Goal: Task Accomplishment & Management: Manage account settings

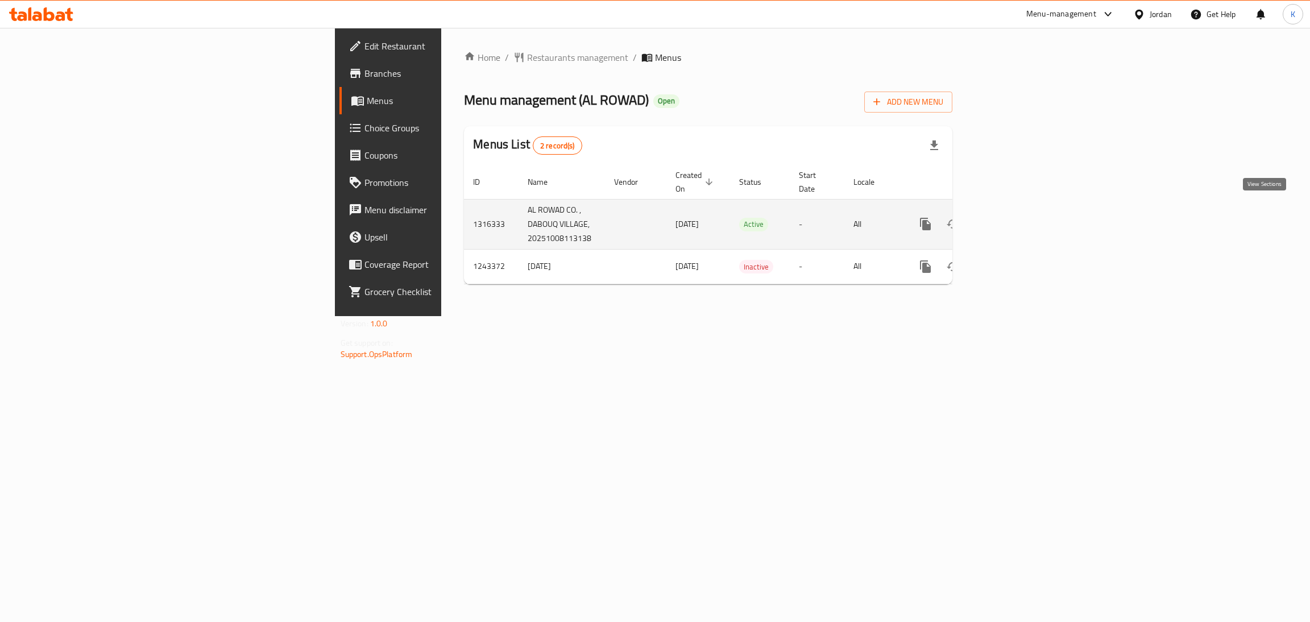
click at [1021, 211] on link "enhanced table" at bounding box center [1007, 223] width 27 height 27
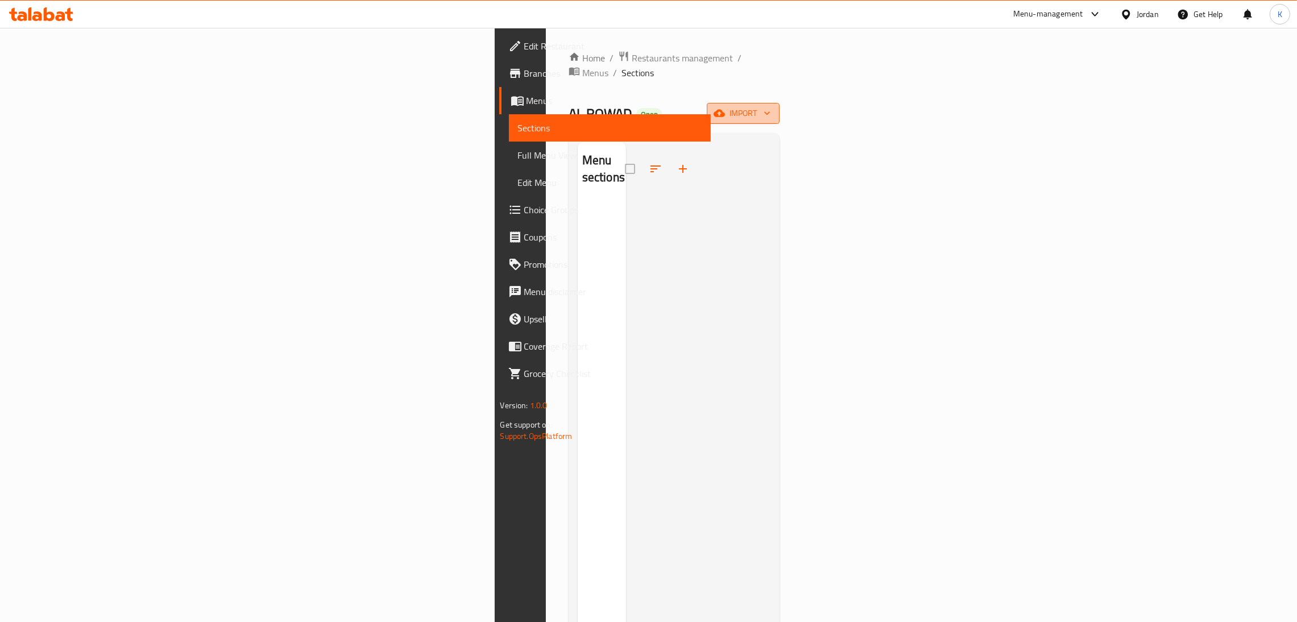
click at [780, 103] on button "import" at bounding box center [743, 113] width 73 height 21
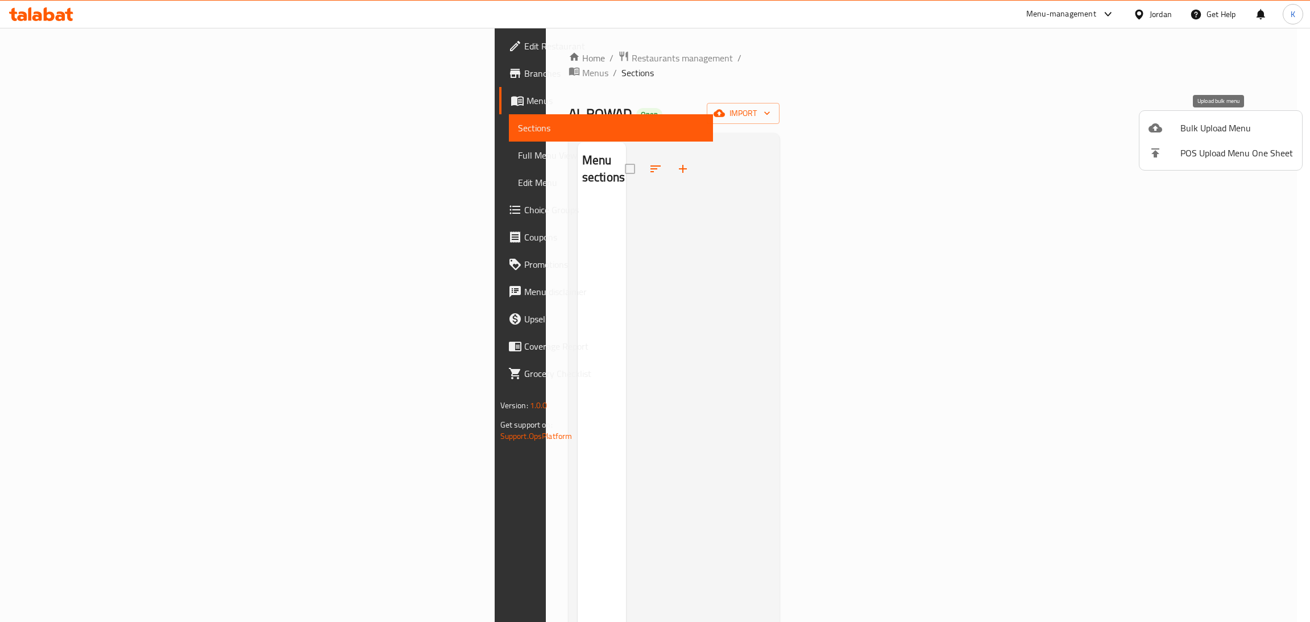
click at [1171, 130] on div at bounding box center [1165, 128] width 32 height 14
click at [115, 97] on div at bounding box center [655, 311] width 1310 height 622
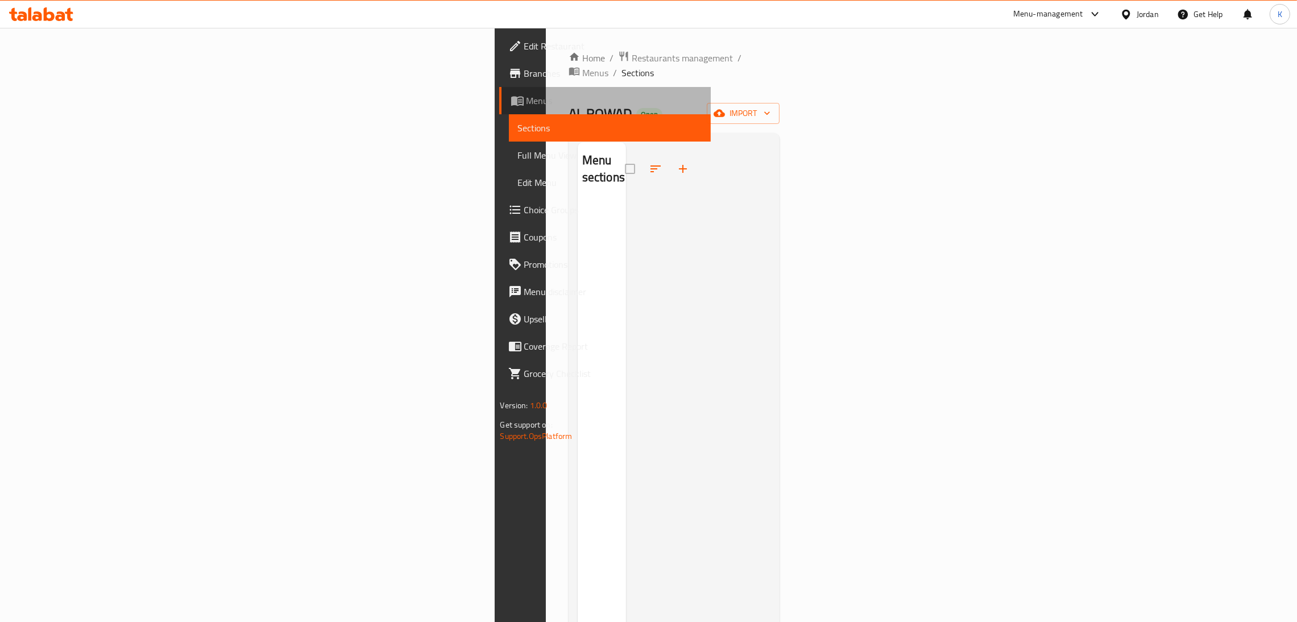
click at [527, 97] on span "Menus" at bounding box center [615, 101] width 176 height 14
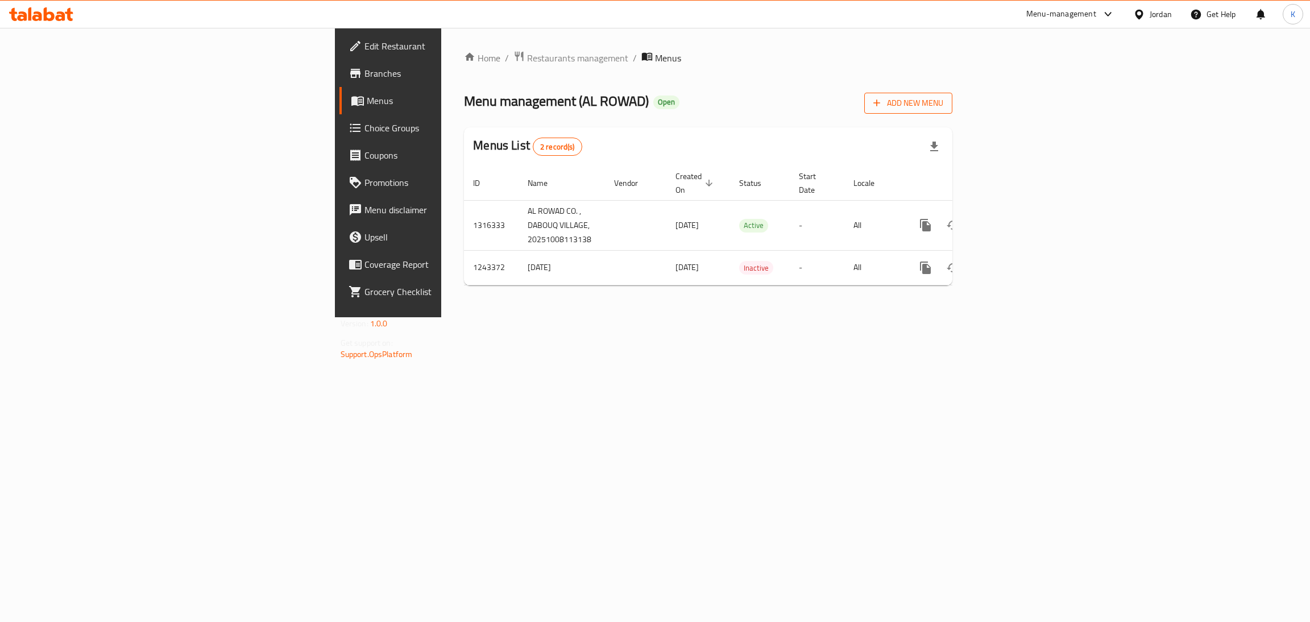
click at [883, 109] on icon "button" at bounding box center [876, 102] width 11 height 11
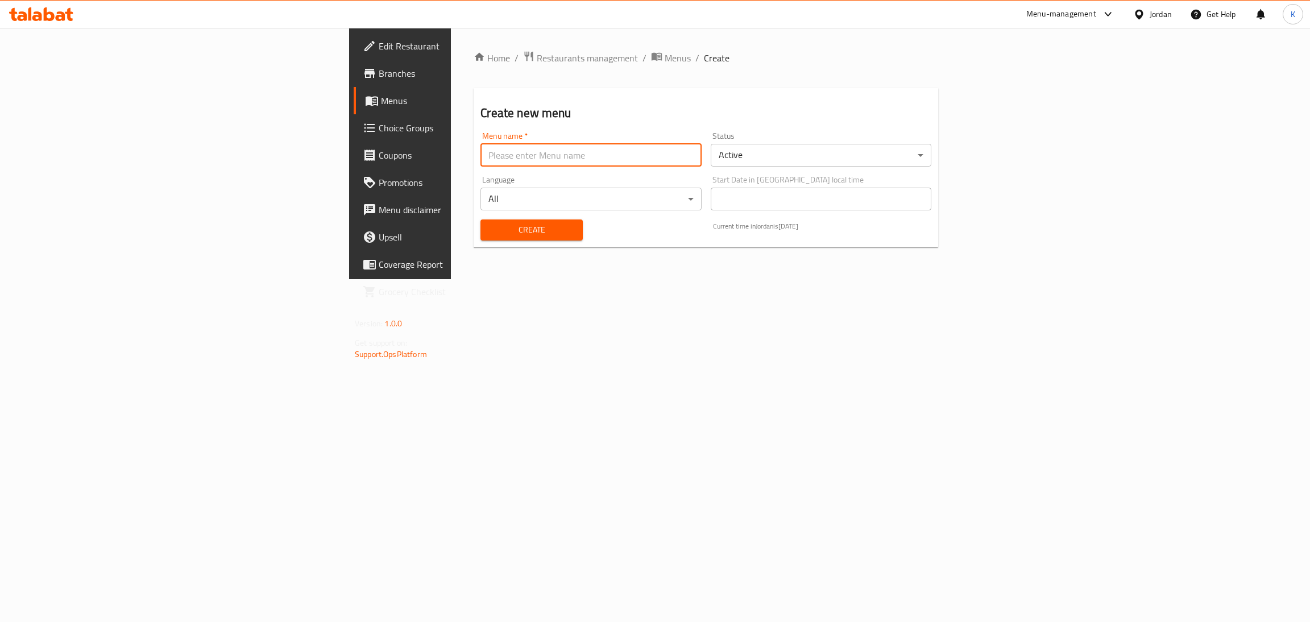
click at [537, 160] on input "text" at bounding box center [591, 155] width 221 height 23
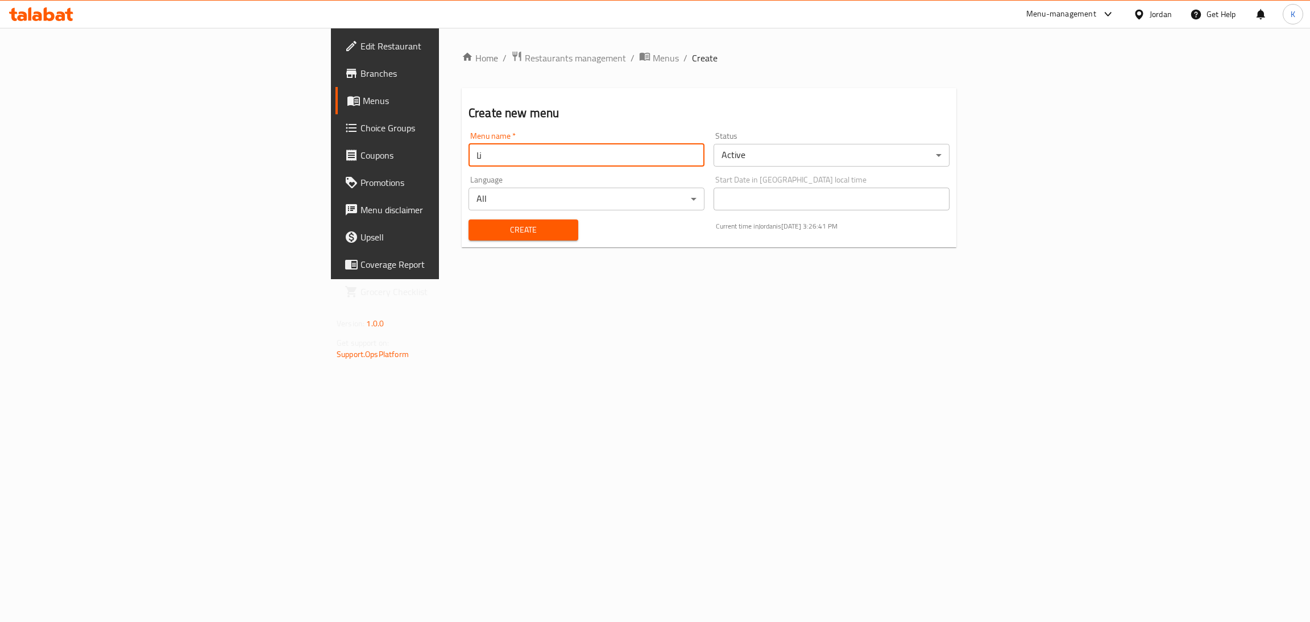
type input "ن"
type input "Khaled menu"
click at [478, 230] on span "Create" at bounding box center [524, 230] width 92 height 14
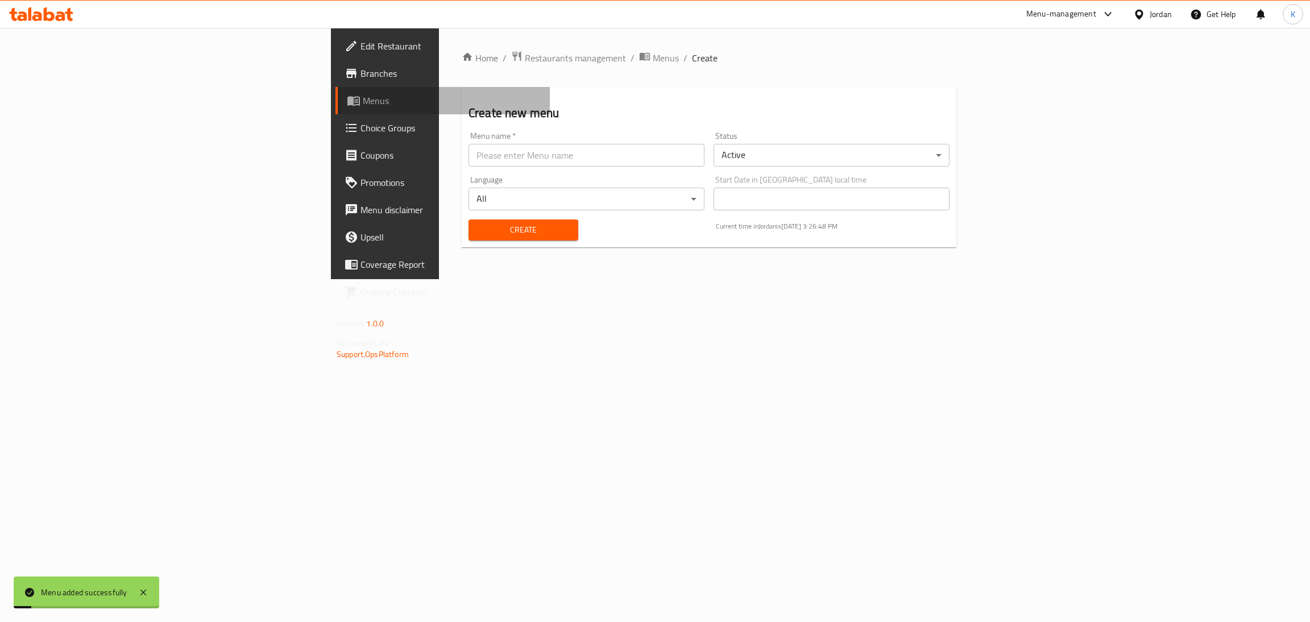
click at [363, 96] on span "Menus" at bounding box center [452, 101] width 178 height 14
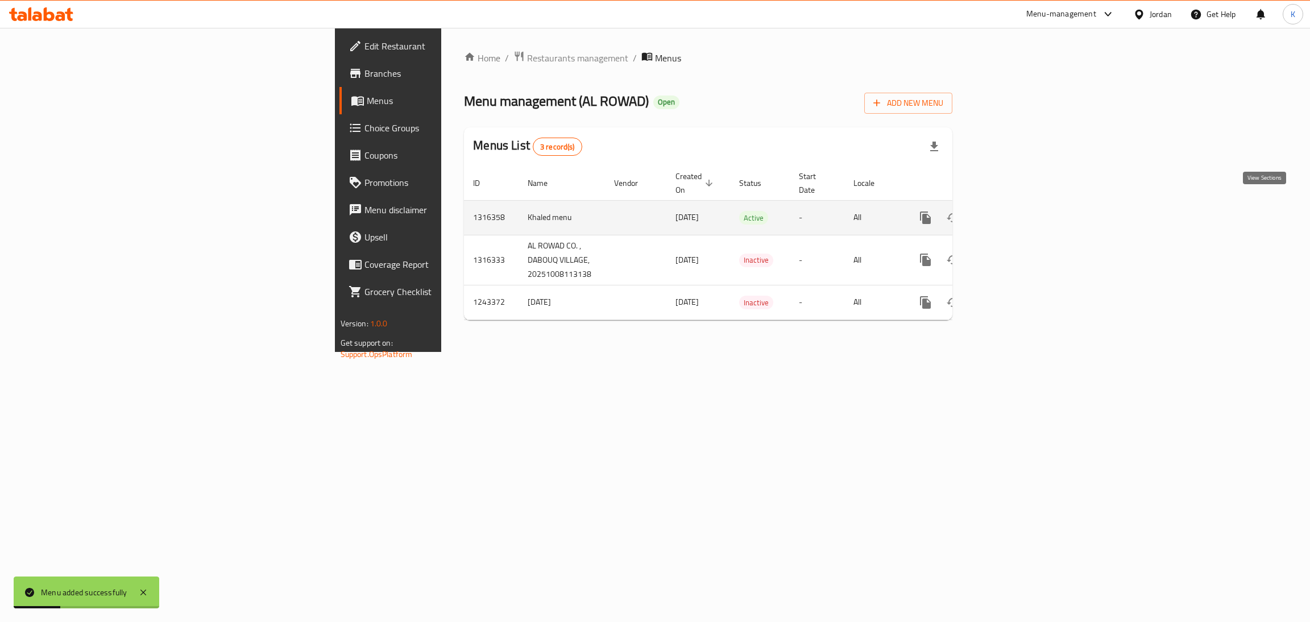
click at [1021, 209] on link "enhanced table" at bounding box center [1007, 217] width 27 height 27
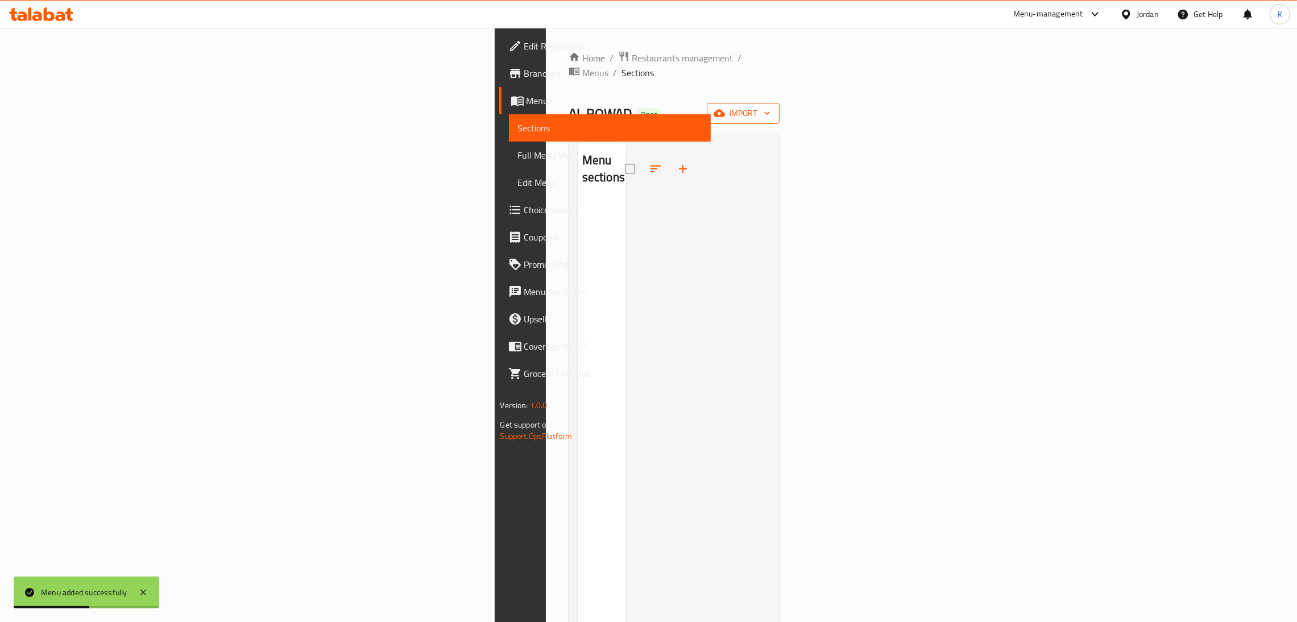
drag, startPoint x: 1209, startPoint y: 71, endPoint x: 1212, endPoint y: 92, distance: 20.8
click at [780, 92] on div "Home / Restaurants management / Menus / Sections AL ROWAD Open import Menu sect…" at bounding box center [675, 412] width 212 height 723
click at [780, 103] on button "import" at bounding box center [743, 113] width 73 height 21
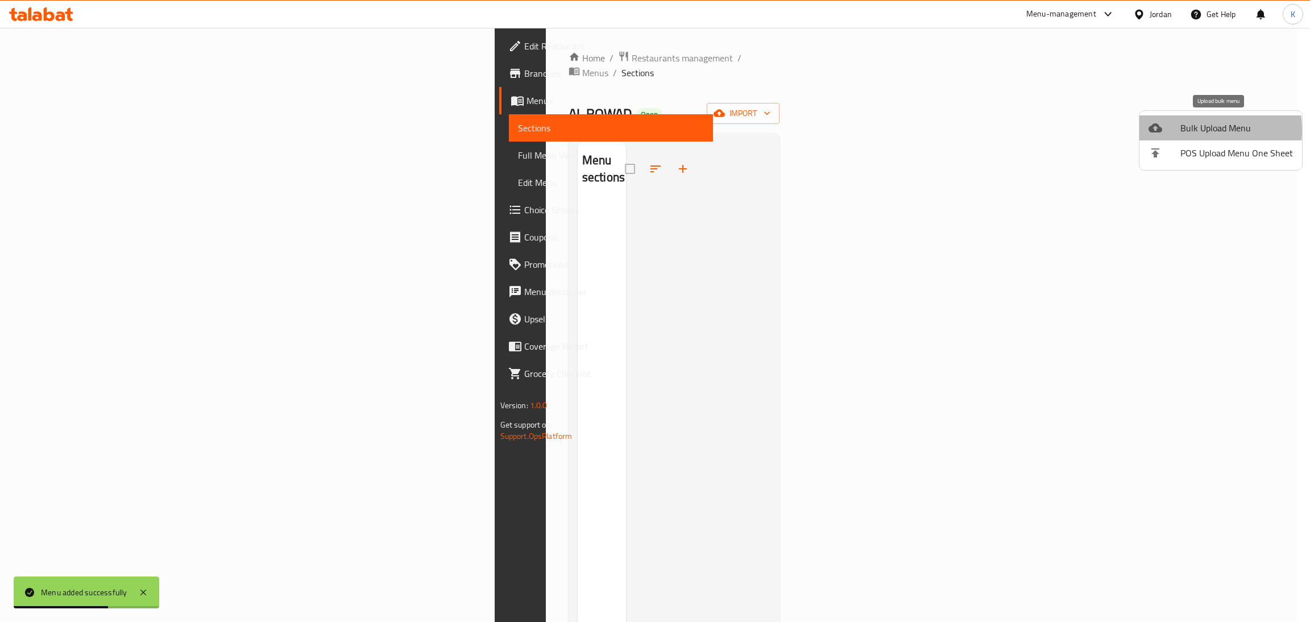
click at [1182, 130] on span "Bulk Upload Menu" at bounding box center [1236, 128] width 113 height 14
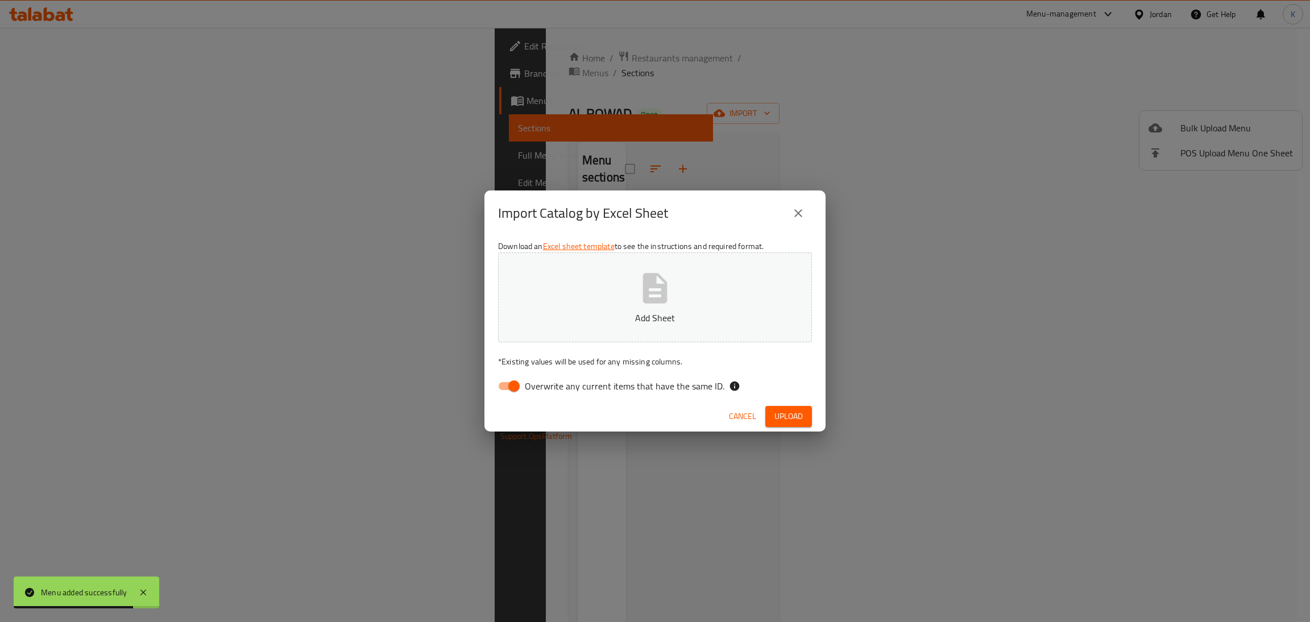
click at [582, 387] on span "Overwrite any current items that have the same ID." at bounding box center [625, 386] width 200 height 14
click at [546, 387] on input "Overwrite any current items that have the same ID." at bounding box center [514, 386] width 65 height 22
checkbox input "false"
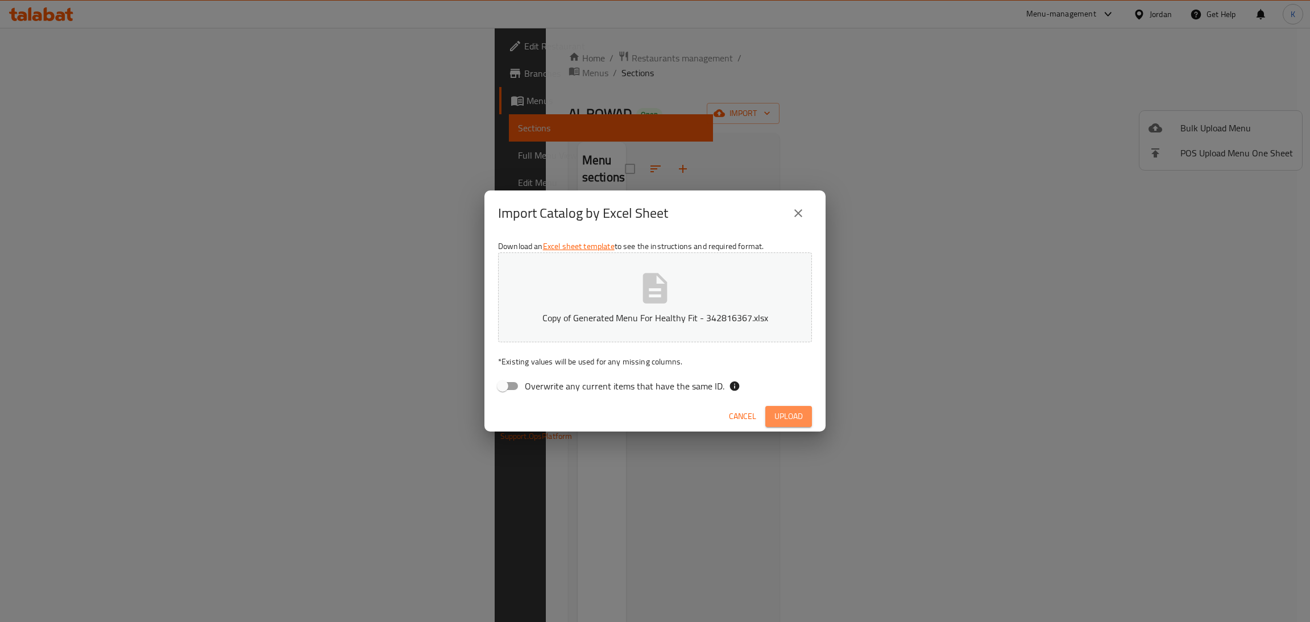
click at [776, 406] on button "Upload" at bounding box center [788, 416] width 47 height 21
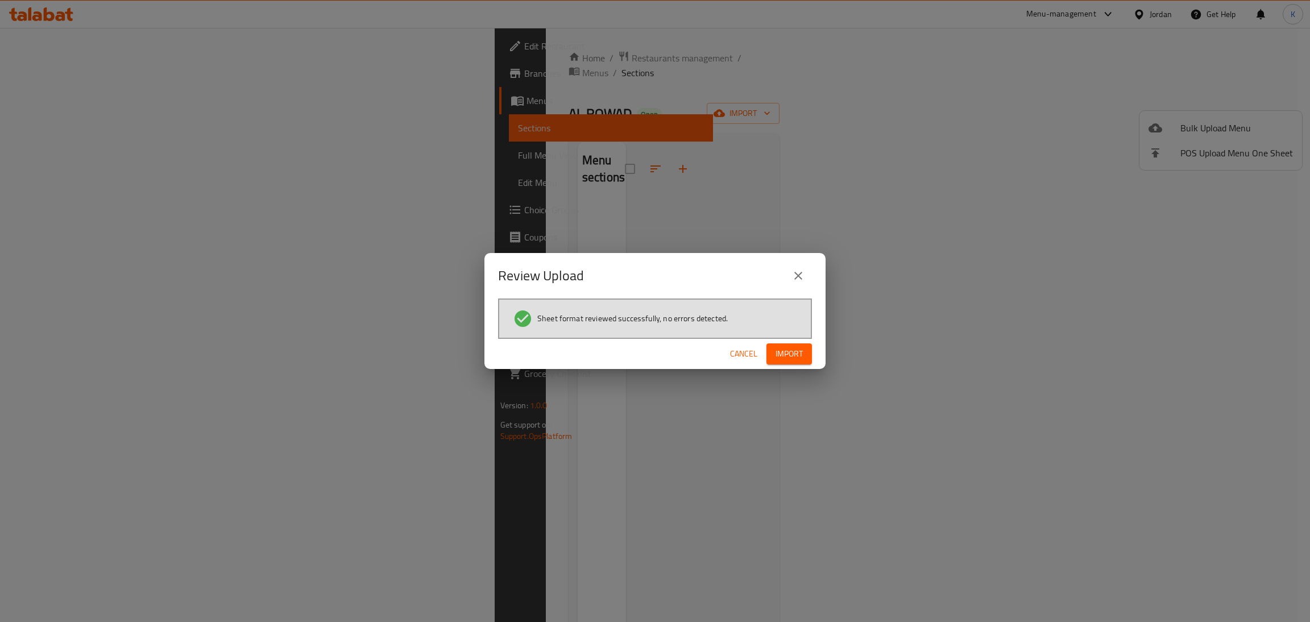
click at [807, 349] on button "Import" at bounding box center [789, 353] width 45 height 21
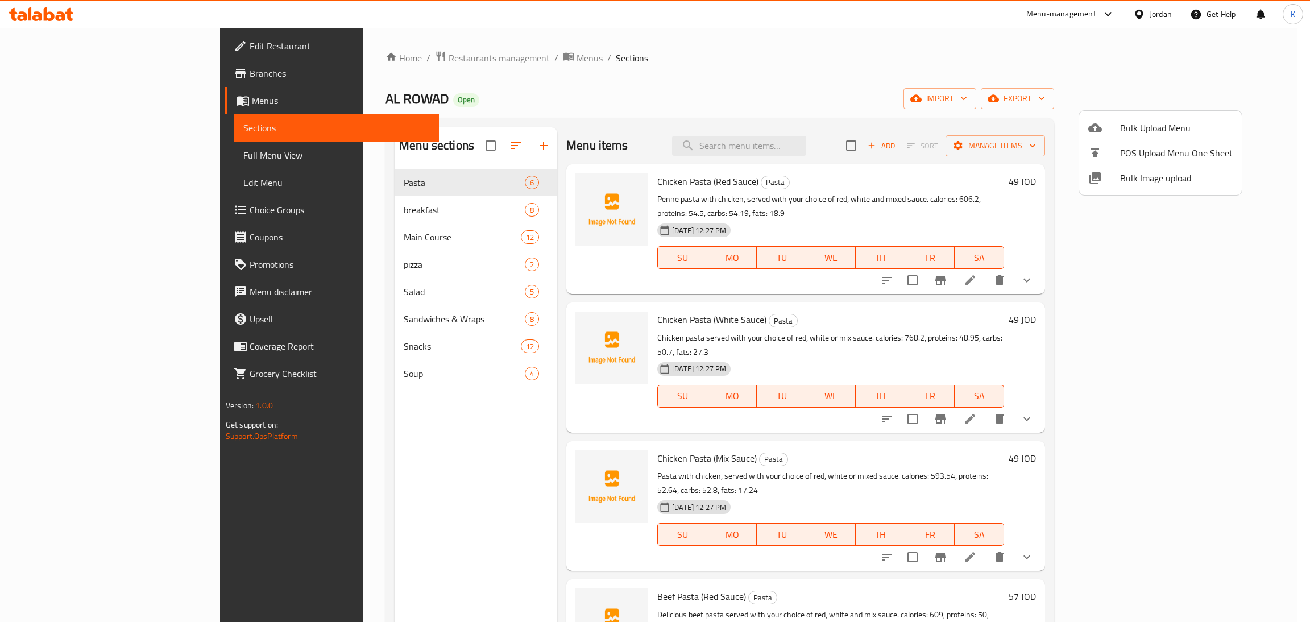
click at [390, 203] on div at bounding box center [655, 311] width 1310 height 622
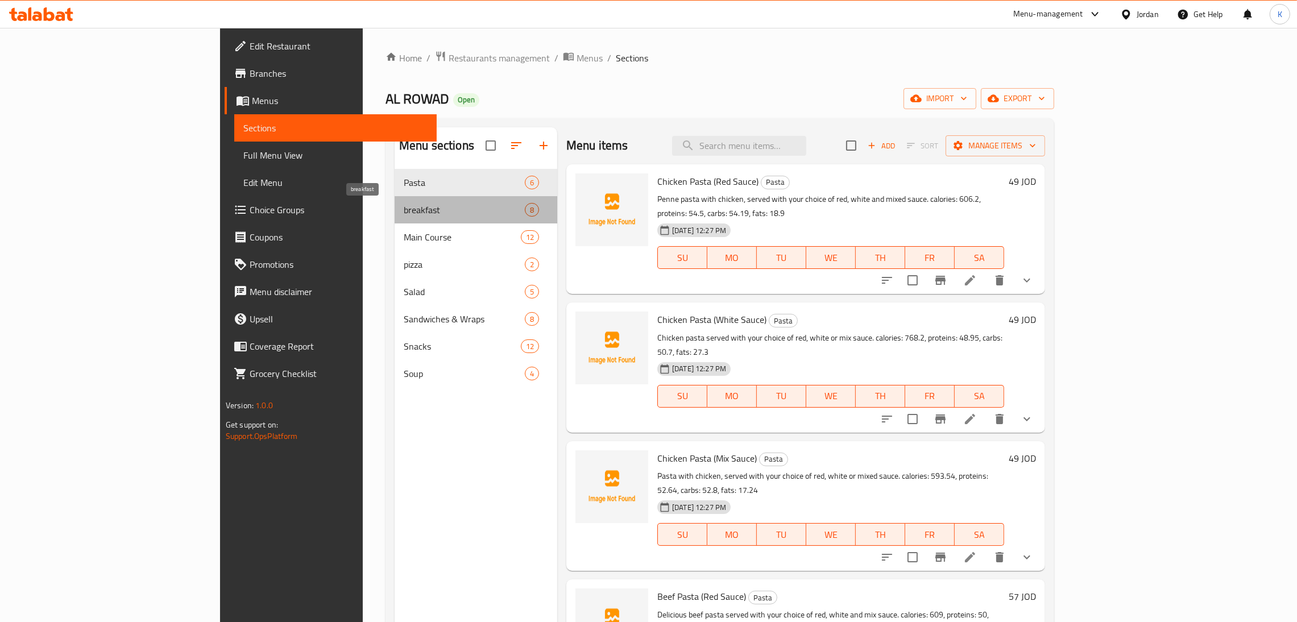
click at [404, 203] on span "breakfast" at bounding box center [464, 210] width 121 height 14
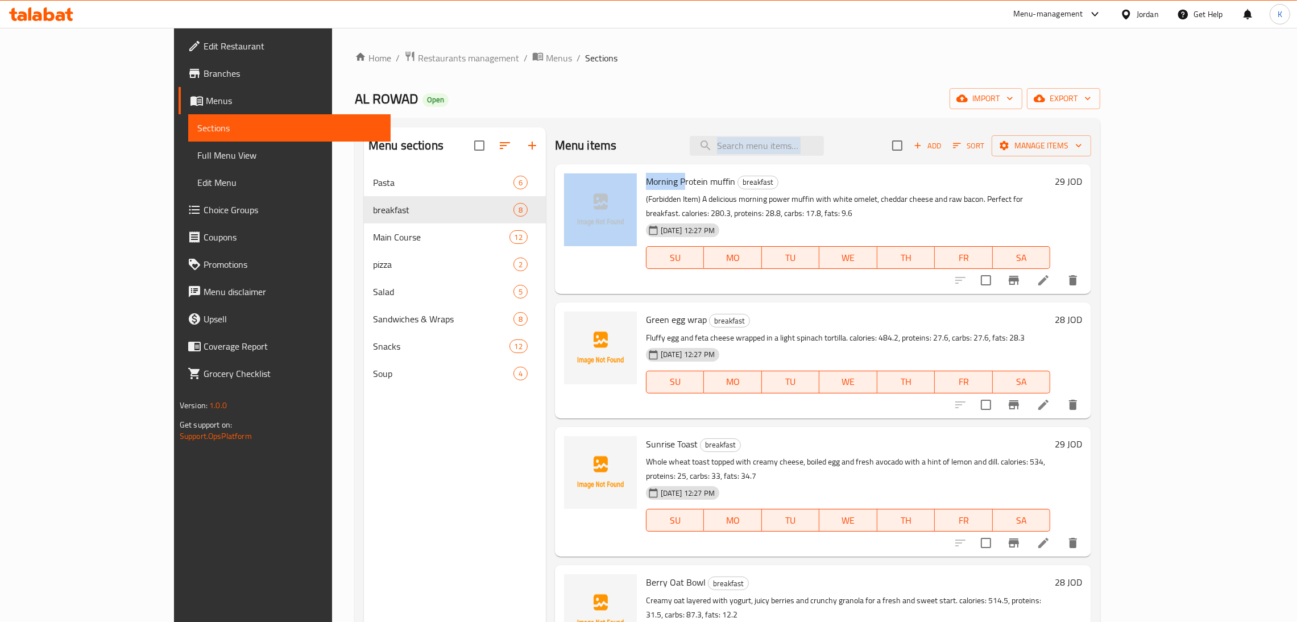
drag, startPoint x: 636, startPoint y: 161, endPoint x: 640, endPoint y: 170, distance: 9.4
click at [640, 170] on div "Menu items Add Sort Manage items Morning Protein muffin breakfast (Forbidden It…" at bounding box center [818, 438] width 545 height 622
click at [1011, 219] on div "08-10-2025 12:27 PM SU MO TU WE TH FR SA" at bounding box center [847, 249] width 413 height 61
click at [659, 184] on span "Morning Protein muffin" at bounding box center [690, 181] width 89 height 17
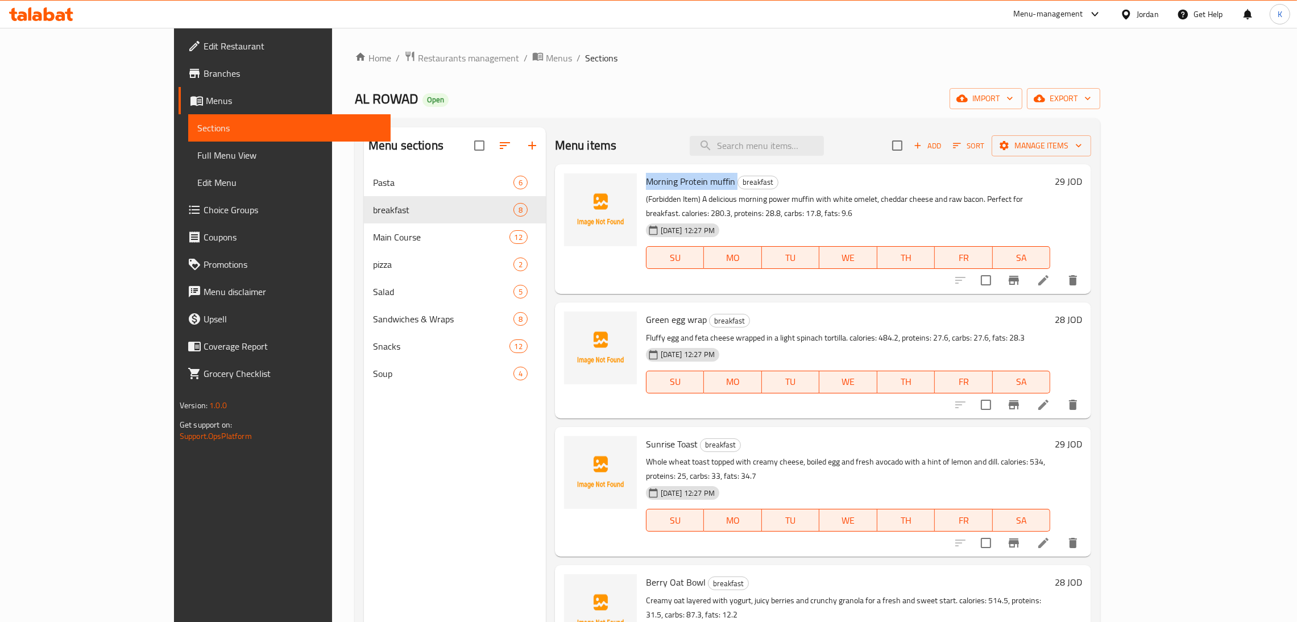
click at [659, 184] on span "Morning Protein muffin" at bounding box center [690, 181] width 89 height 17
copy h6 "Morning Protein muffin"
click at [1080, 274] on icon "delete" at bounding box center [1073, 281] width 14 height 14
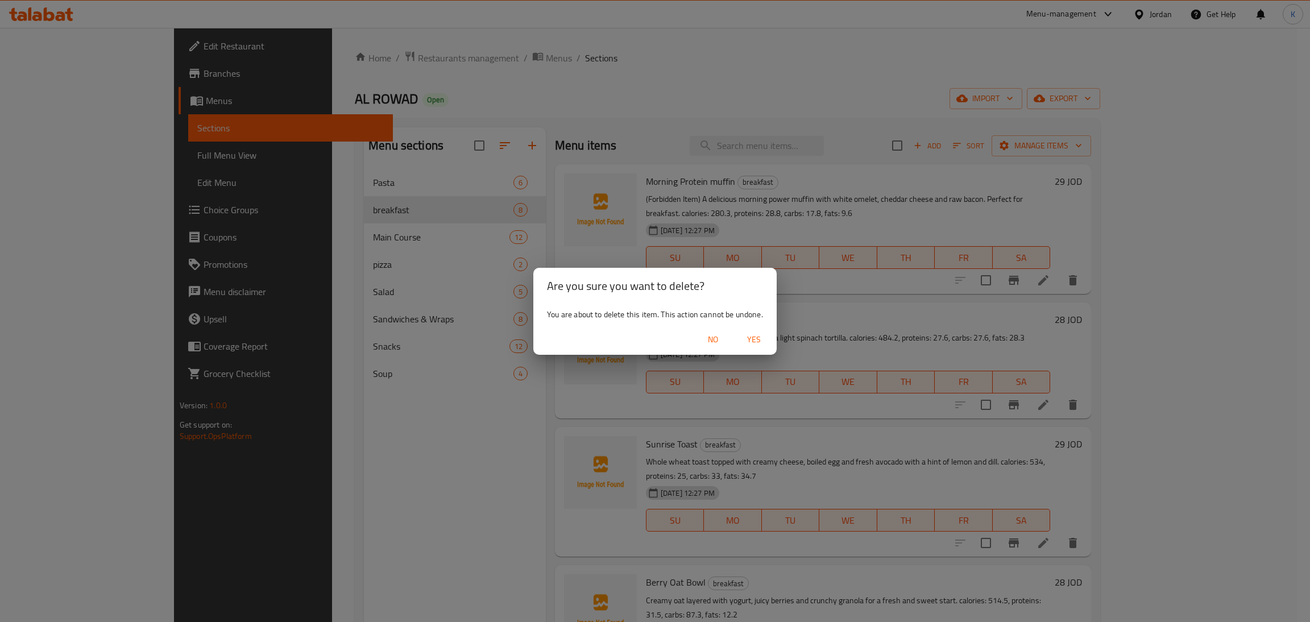
drag, startPoint x: 759, startPoint y: 328, endPoint x: 759, endPoint y: 335, distance: 6.8
click at [759, 335] on div "No Yes" at bounding box center [654, 340] width 243 height 30
click at [759, 335] on span "Yes" at bounding box center [753, 340] width 27 height 14
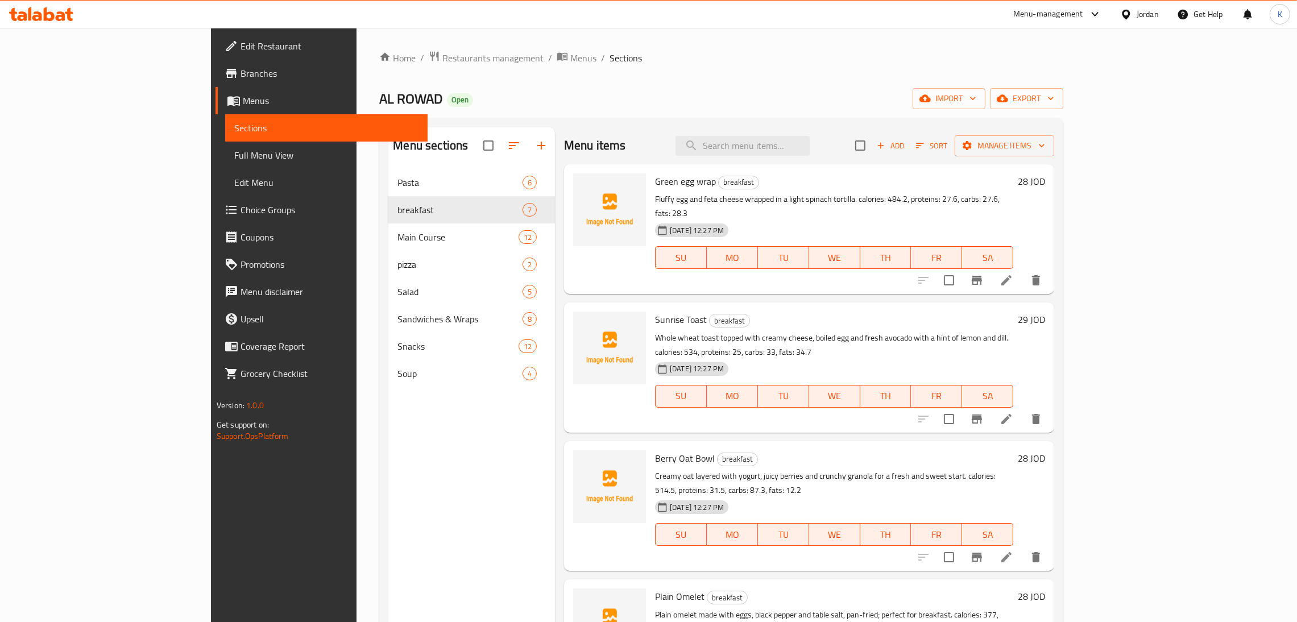
click at [822, 201] on p "Fluffy egg and feta cheese wrapped in a light spinach tortilla. calories: 484.2…" at bounding box center [834, 206] width 358 height 28
click at [225, 165] on link "Full Menu View" at bounding box center [326, 155] width 202 height 27
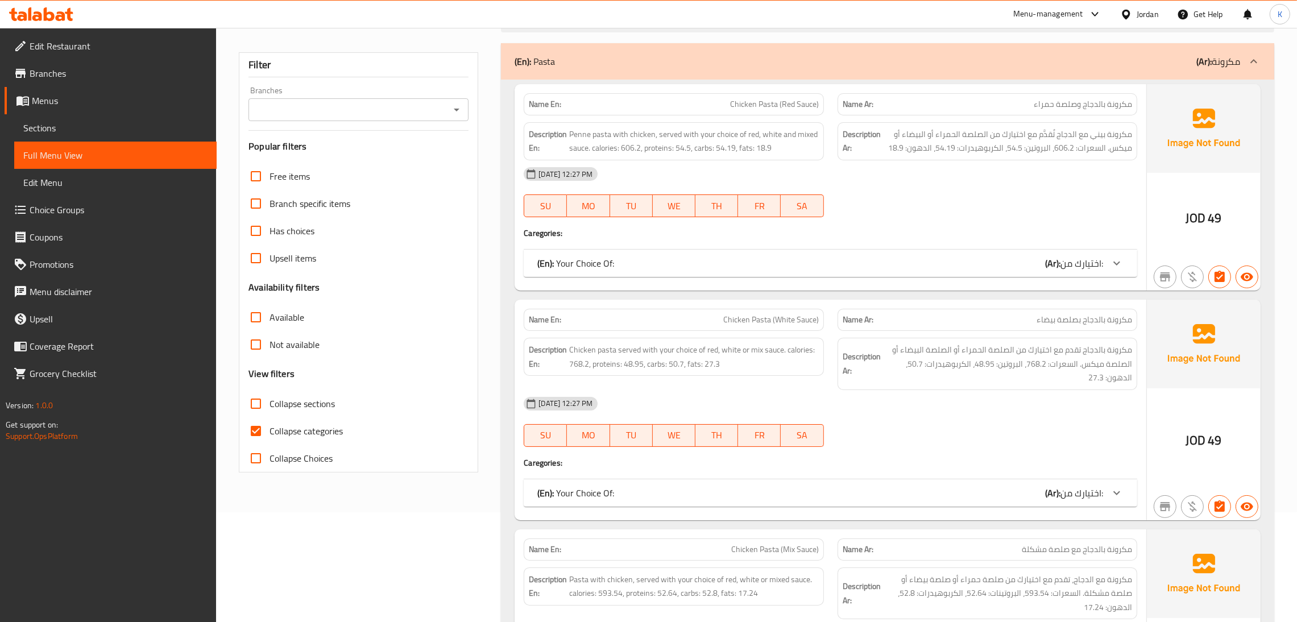
scroll to position [117, 0]
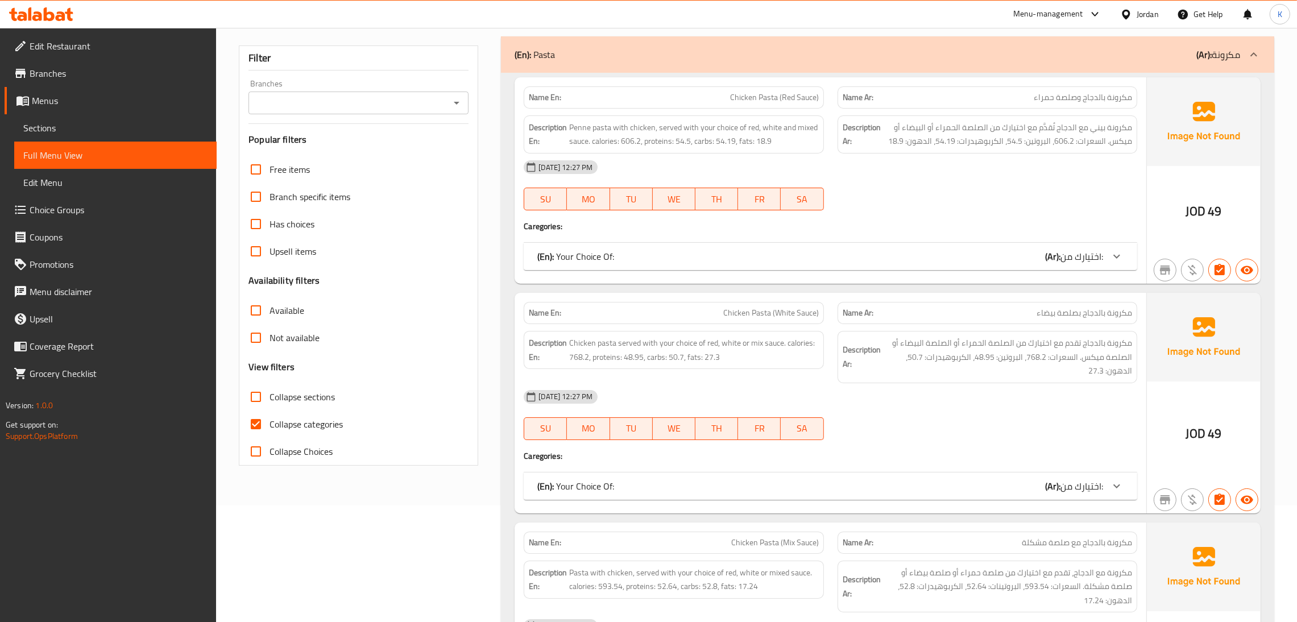
click at [908, 267] on div "(En): Your Choice Of: (Ar): اختيارك من:" at bounding box center [831, 256] width 614 height 27
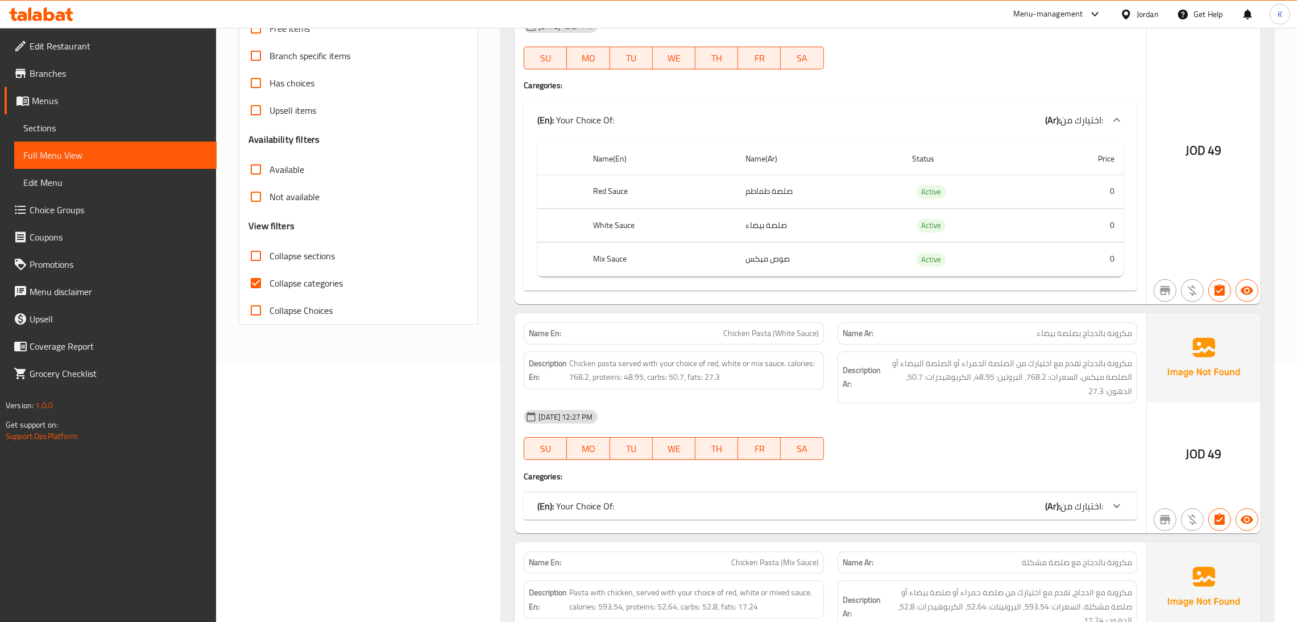
scroll to position [251, 0]
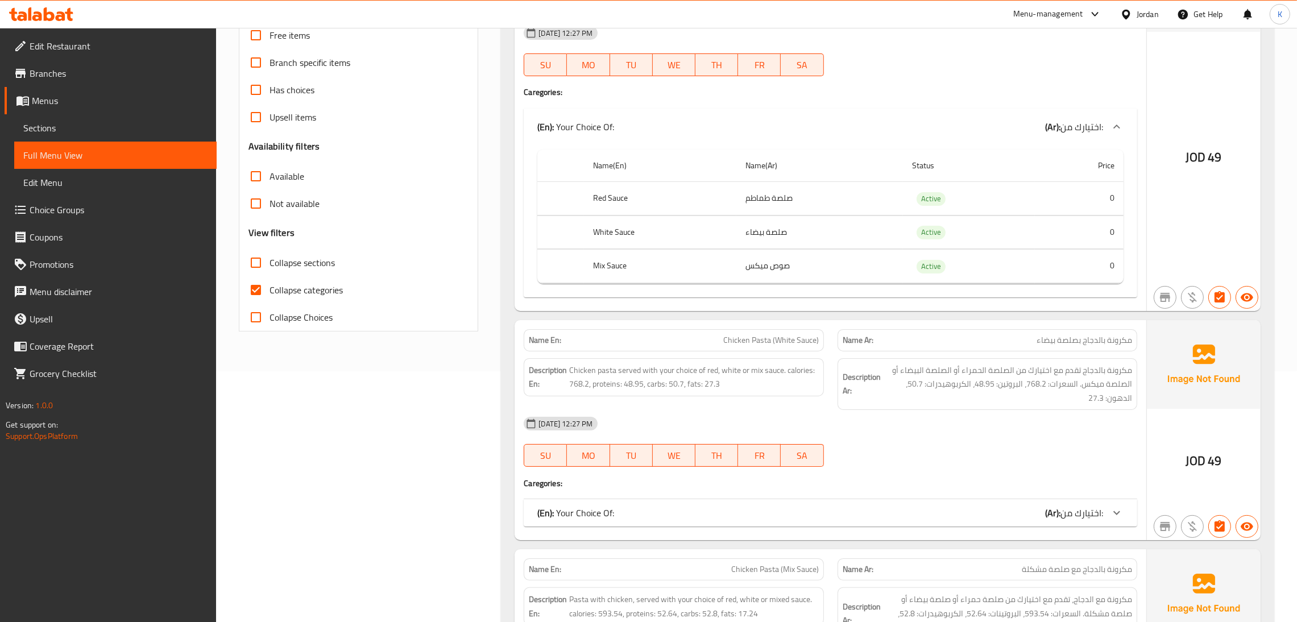
click at [166, 138] on link "Sections" at bounding box center [115, 127] width 202 height 27
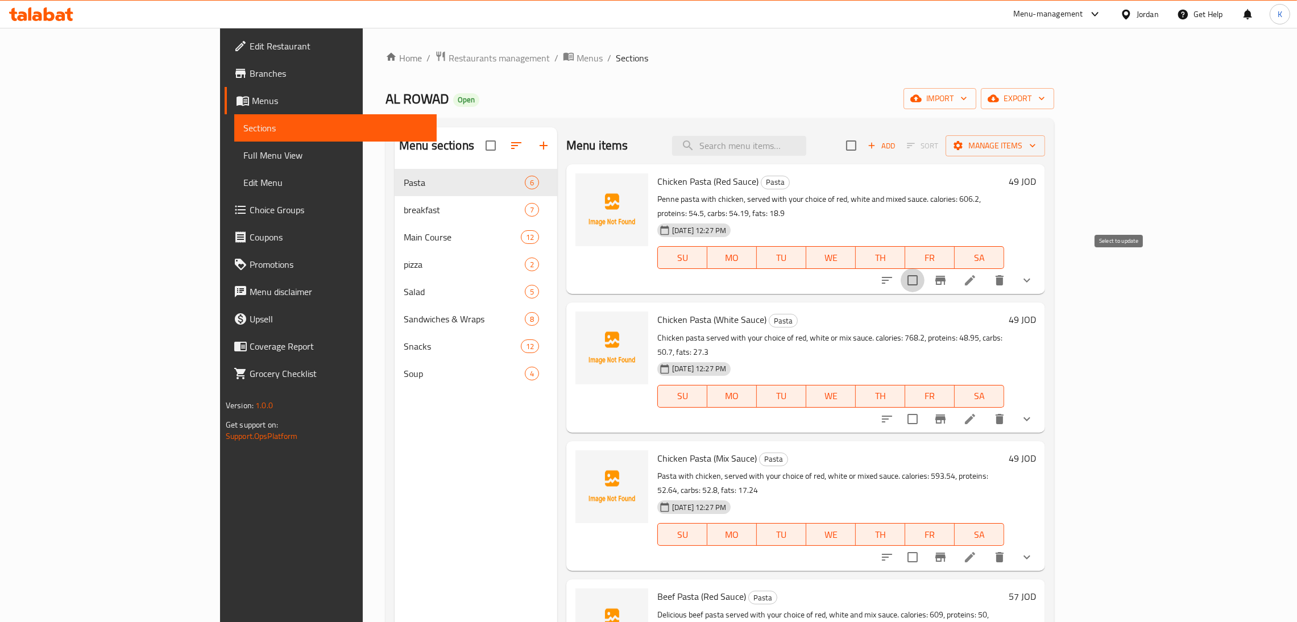
click at [925, 271] on input "checkbox" at bounding box center [913, 280] width 24 height 24
checkbox input "true"
click at [925, 407] on input "checkbox" at bounding box center [913, 419] width 24 height 24
checkbox input "true"
click at [925, 545] on input "checkbox" at bounding box center [913, 557] width 24 height 24
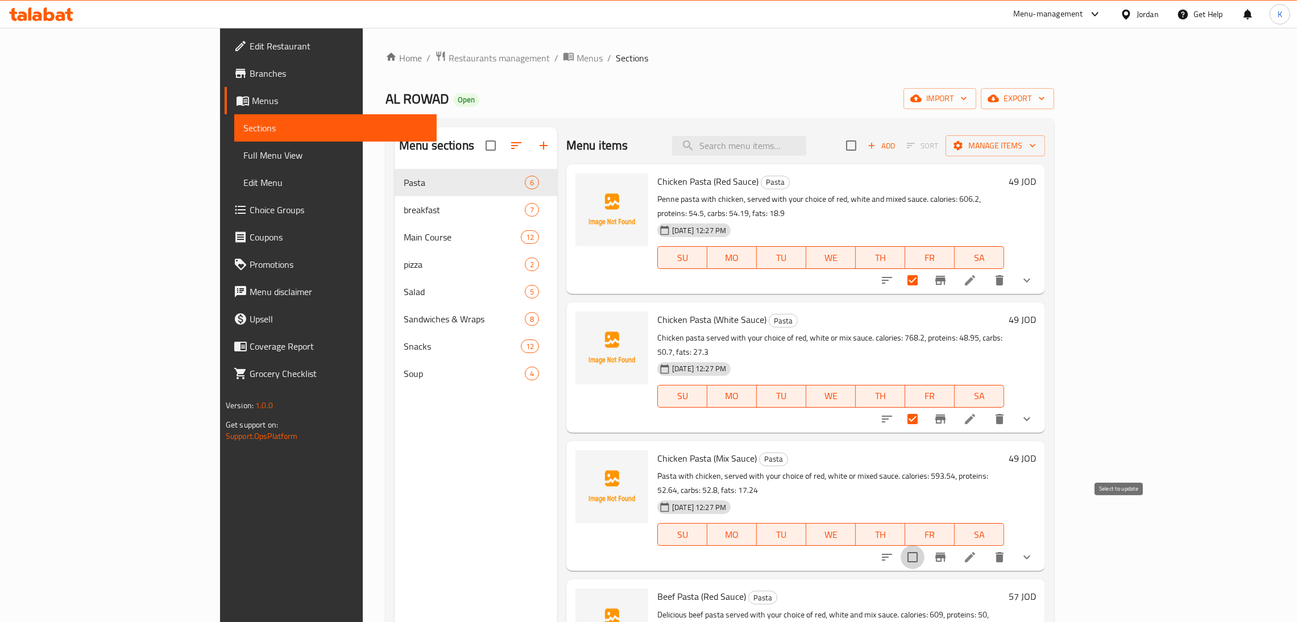
checkbox input "true"
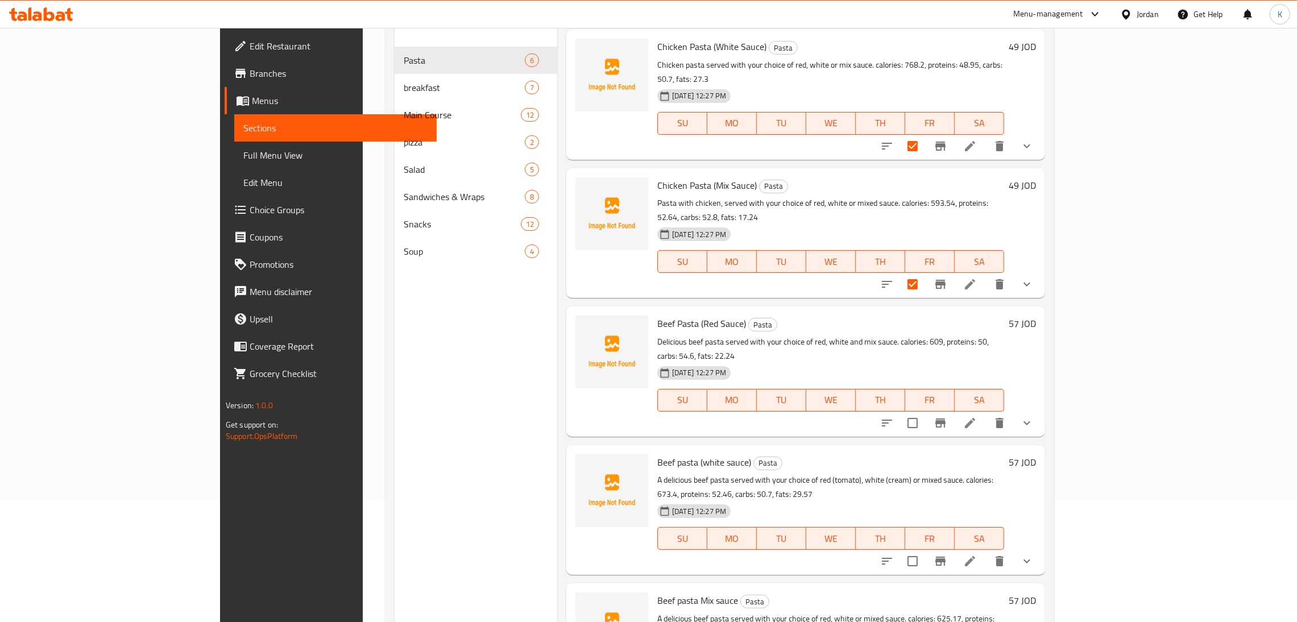
scroll to position [137, 0]
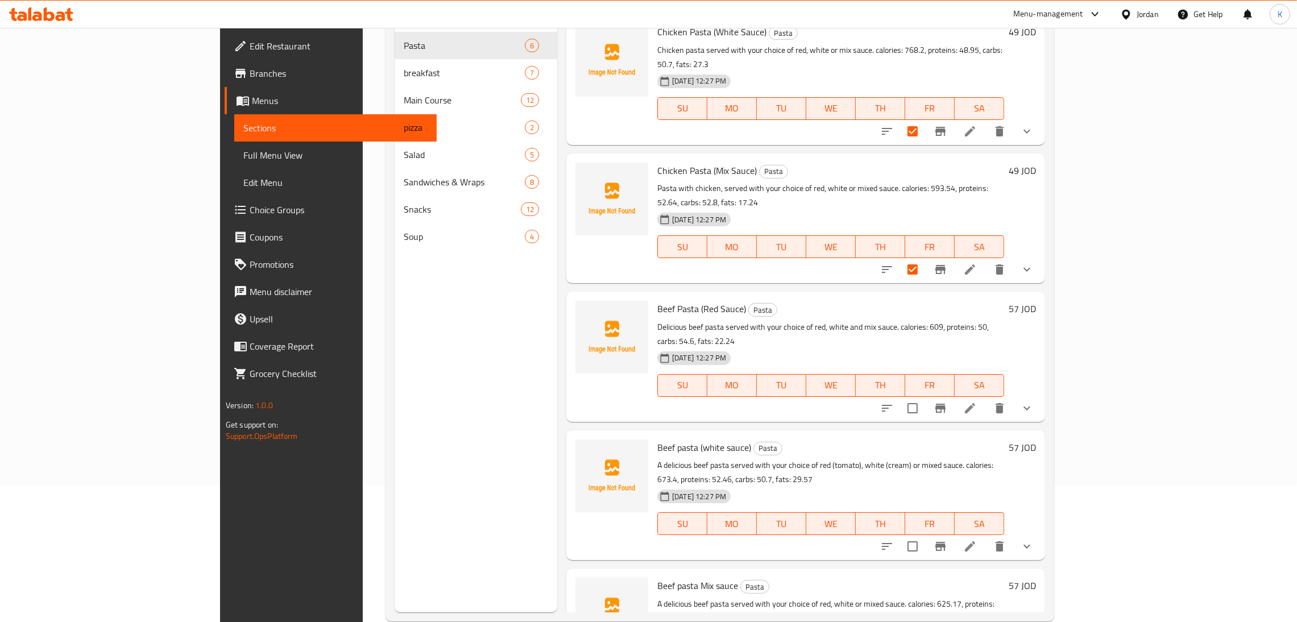
click at [1041, 395] on div at bounding box center [956, 408] width 167 height 27
click at [925, 396] on input "checkbox" at bounding box center [913, 408] width 24 height 24
checkbox input "true"
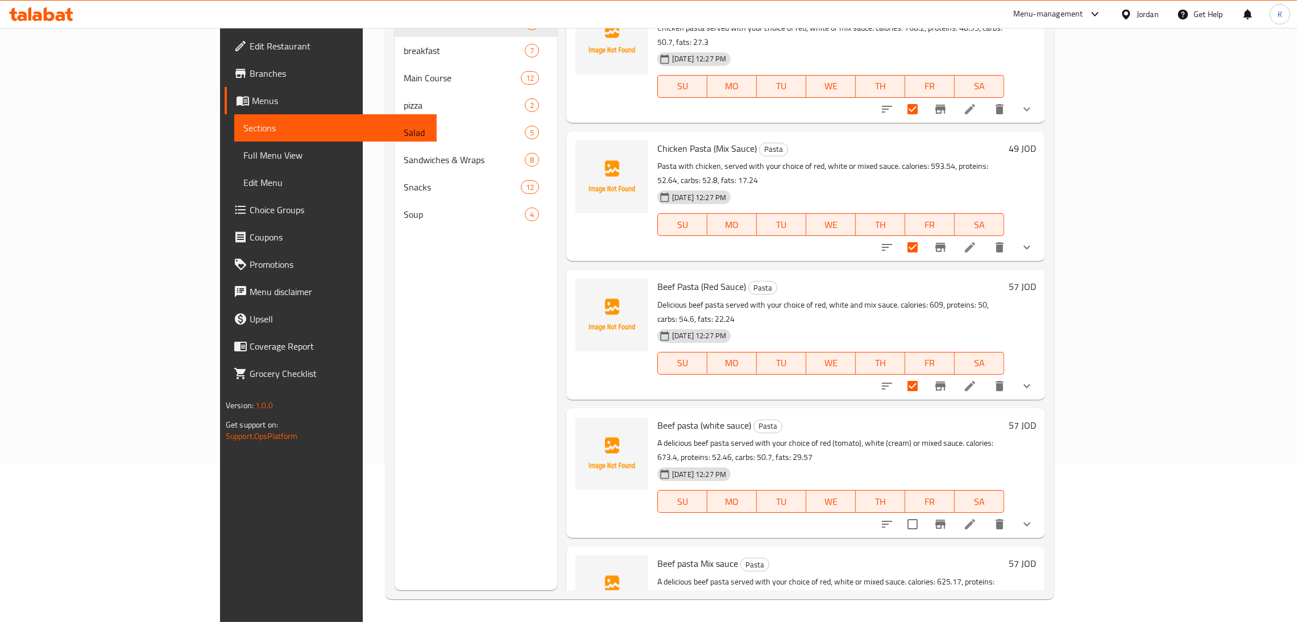
click at [1041, 511] on div at bounding box center [956, 524] width 167 height 27
click at [925, 512] on input "checkbox" at bounding box center [913, 524] width 24 height 24
checkbox input "true"
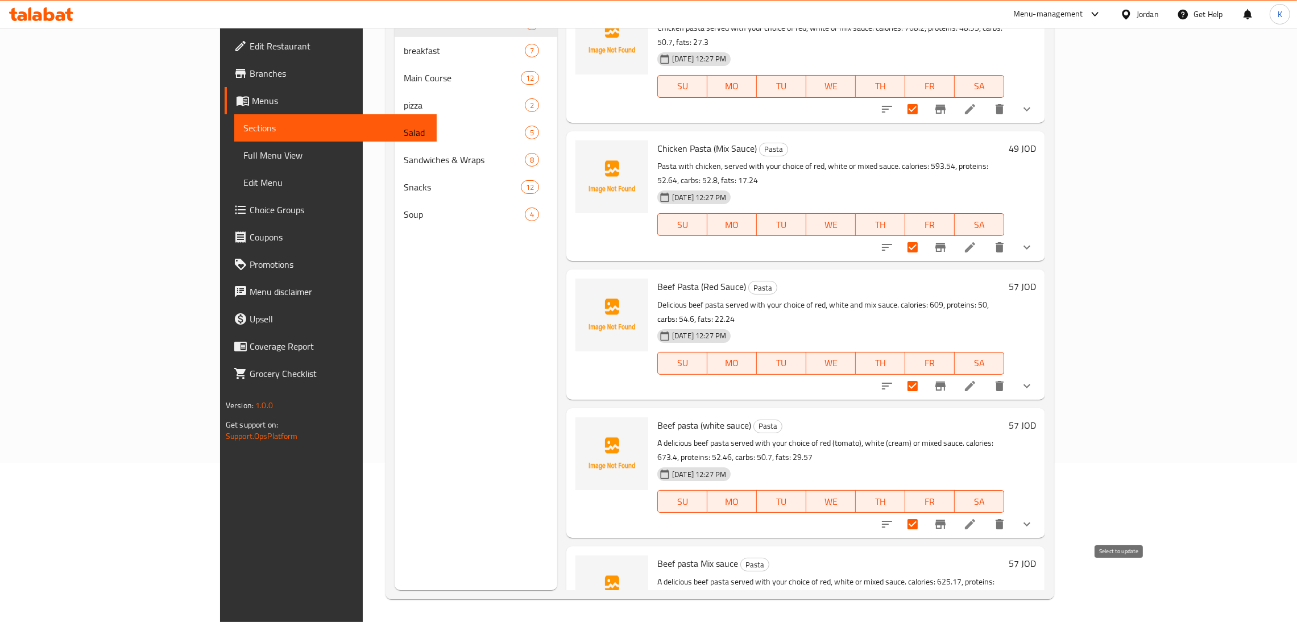
checkbox input "true"
click at [793, 325] on div "08-10-2025 12:27 PM SU MO TU WE TH FR SA" at bounding box center [831, 355] width 356 height 61
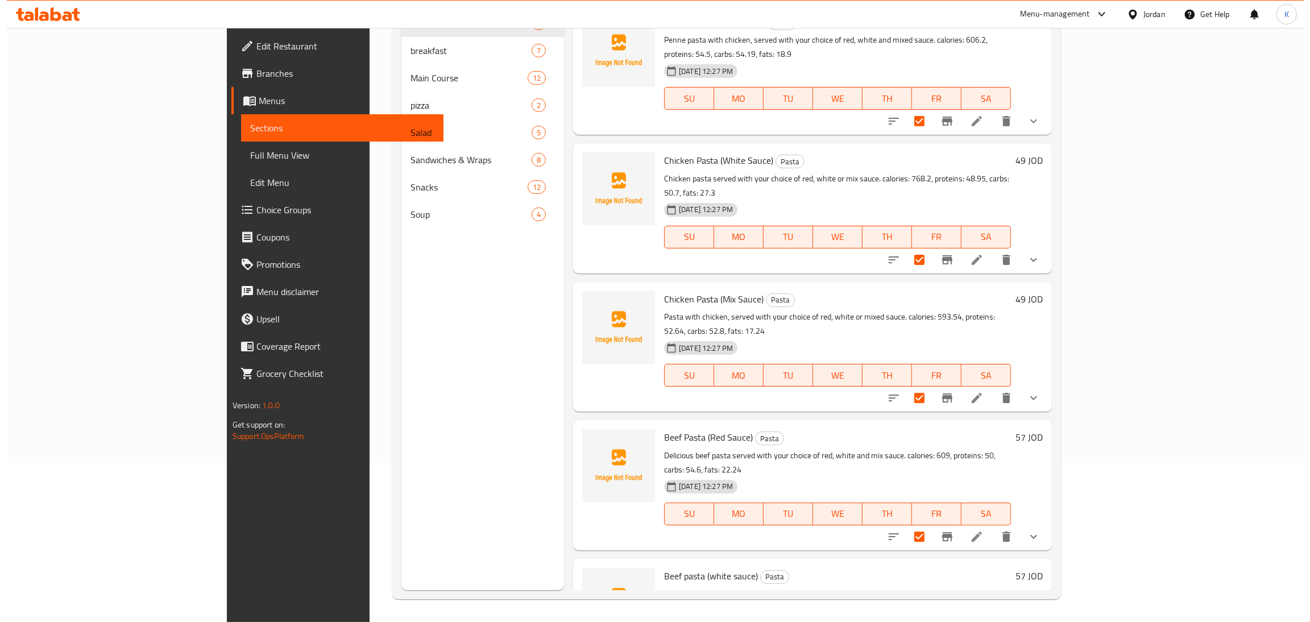
scroll to position [0, 0]
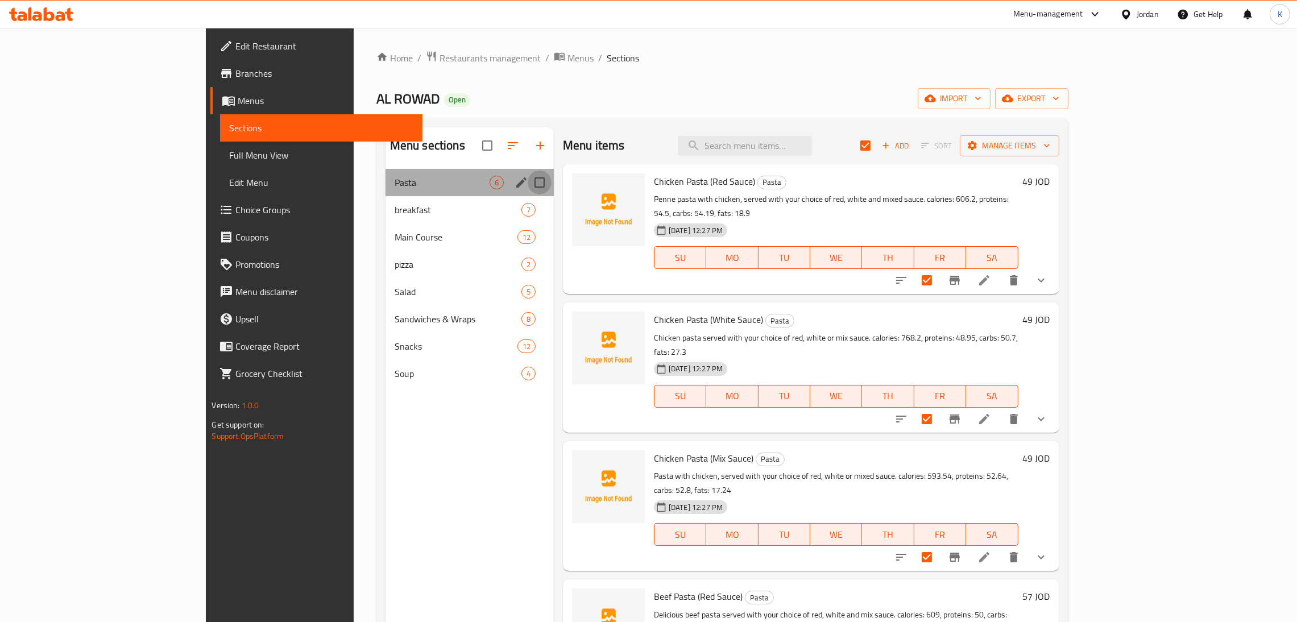
click at [528, 184] on input "Menu sections" at bounding box center [540, 183] width 24 height 24
checkbox input "true"
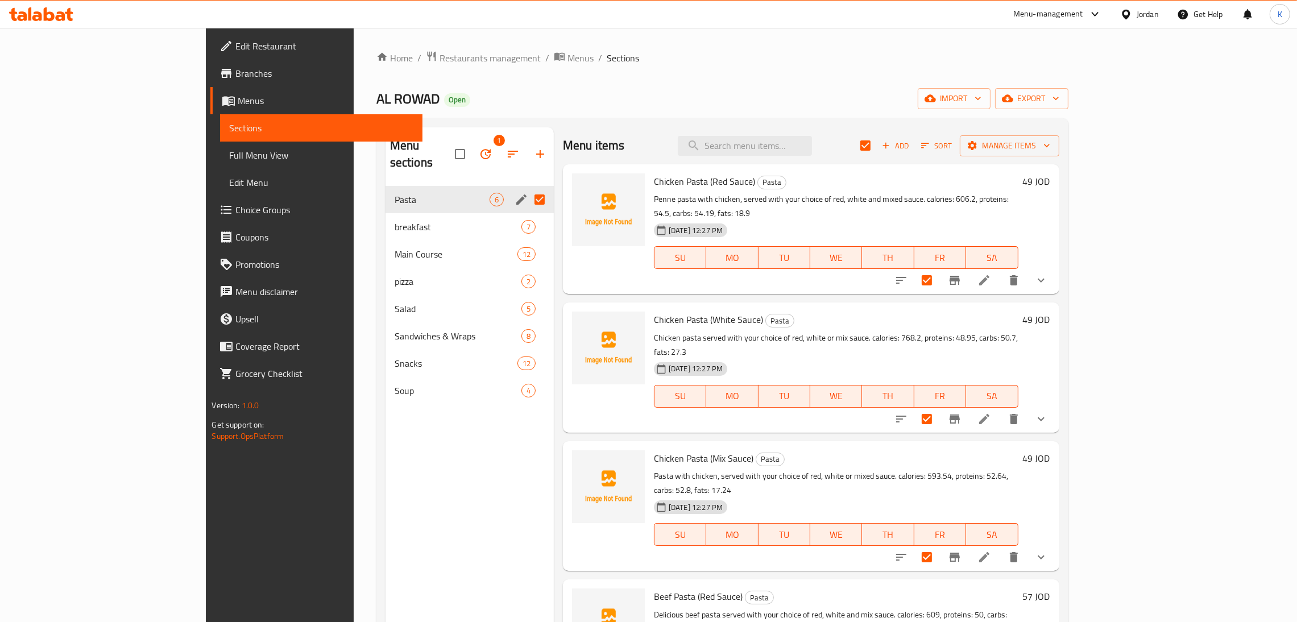
click at [437, 131] on div "Menu sections 1" at bounding box center [470, 154] width 168 height 54
click at [472, 140] on button "button" at bounding box center [485, 153] width 27 height 27
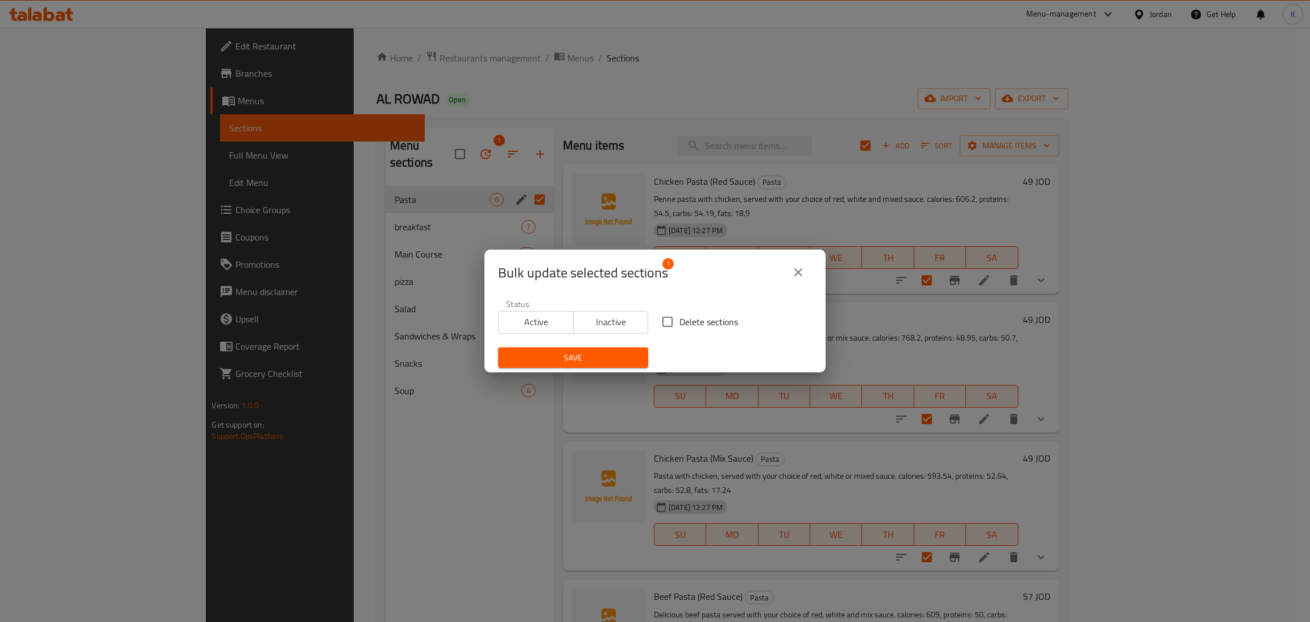
click at [680, 324] on span "Delete sections" at bounding box center [709, 322] width 59 height 14
click at [680, 324] on input "Delete sections" at bounding box center [668, 322] width 24 height 24
checkbox input "true"
click at [615, 353] on span "Save" at bounding box center [573, 358] width 132 height 14
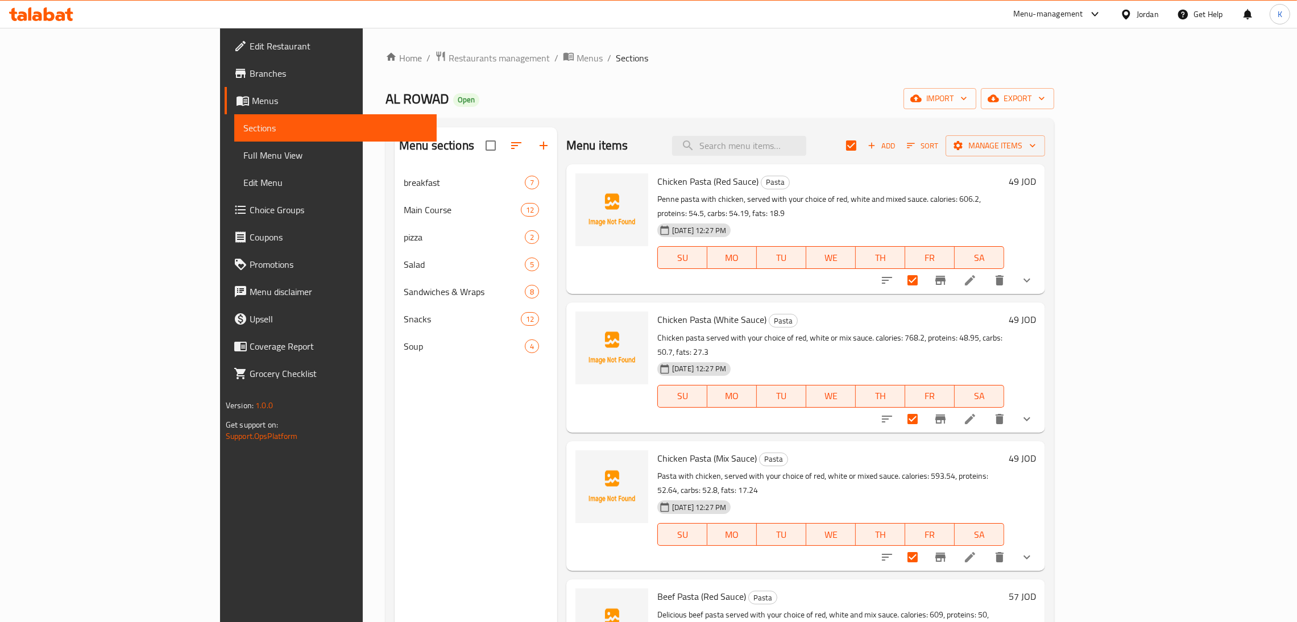
click at [598, 127] on div "Menu sections breakfast 7 Main Course 12 pizza 2 Salad 5 Sandwiches & Wraps 8 S…" at bounding box center [720, 438] width 669 height 640
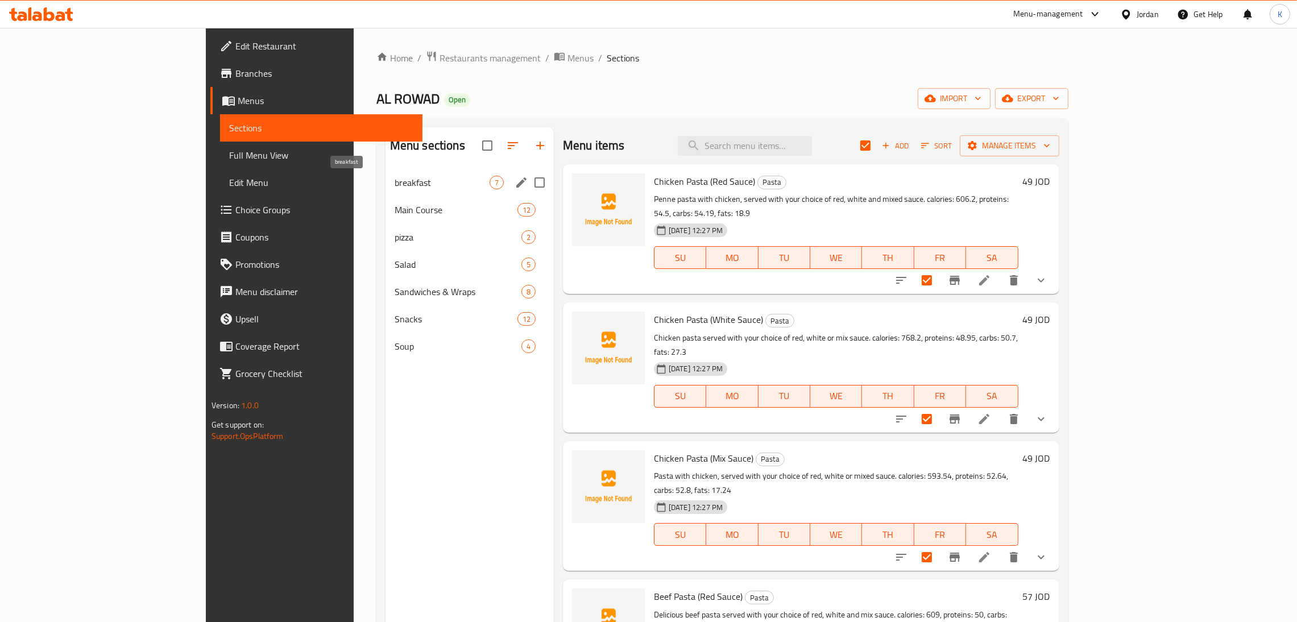
click at [395, 184] on span "breakfast" at bounding box center [442, 183] width 95 height 14
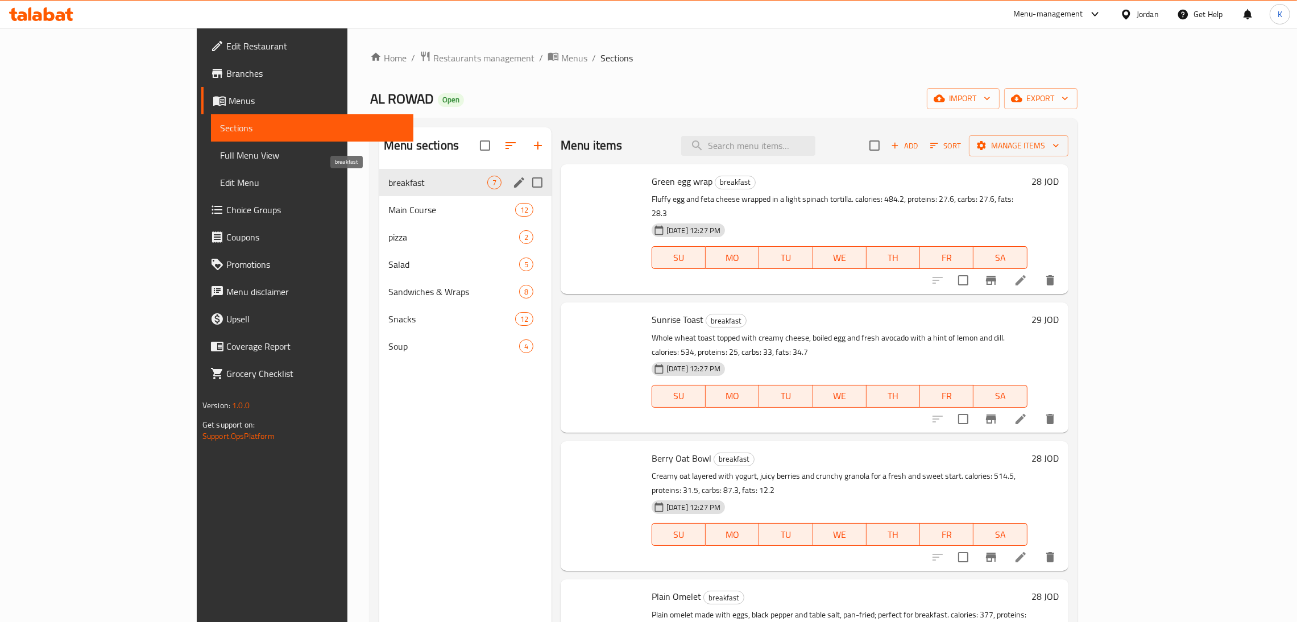
checkbox input "false"
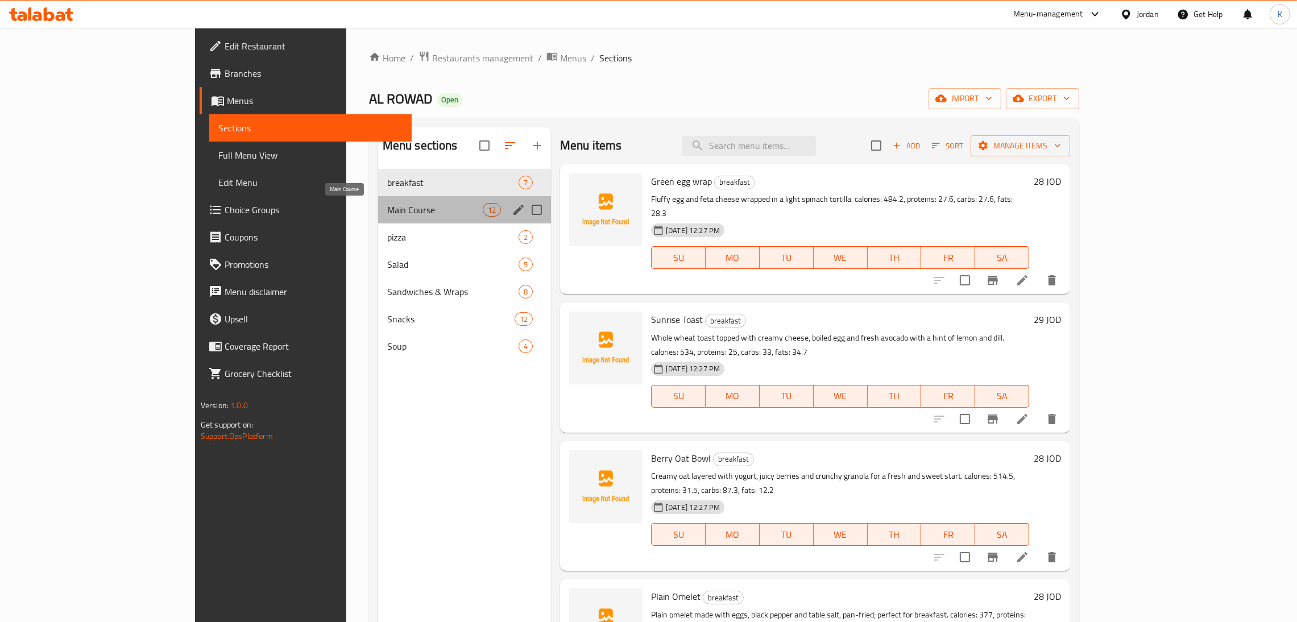
click at [387, 203] on span "Main Course" at bounding box center [435, 210] width 96 height 14
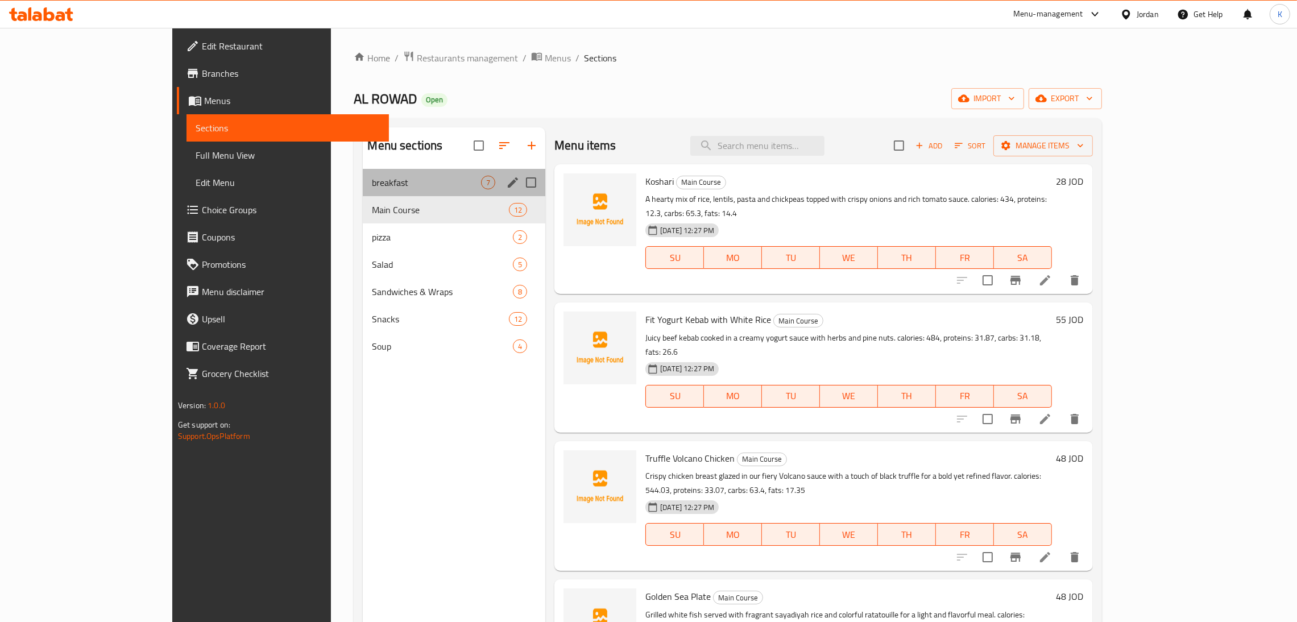
click at [377, 193] on div "breakfast 7" at bounding box center [454, 182] width 183 height 27
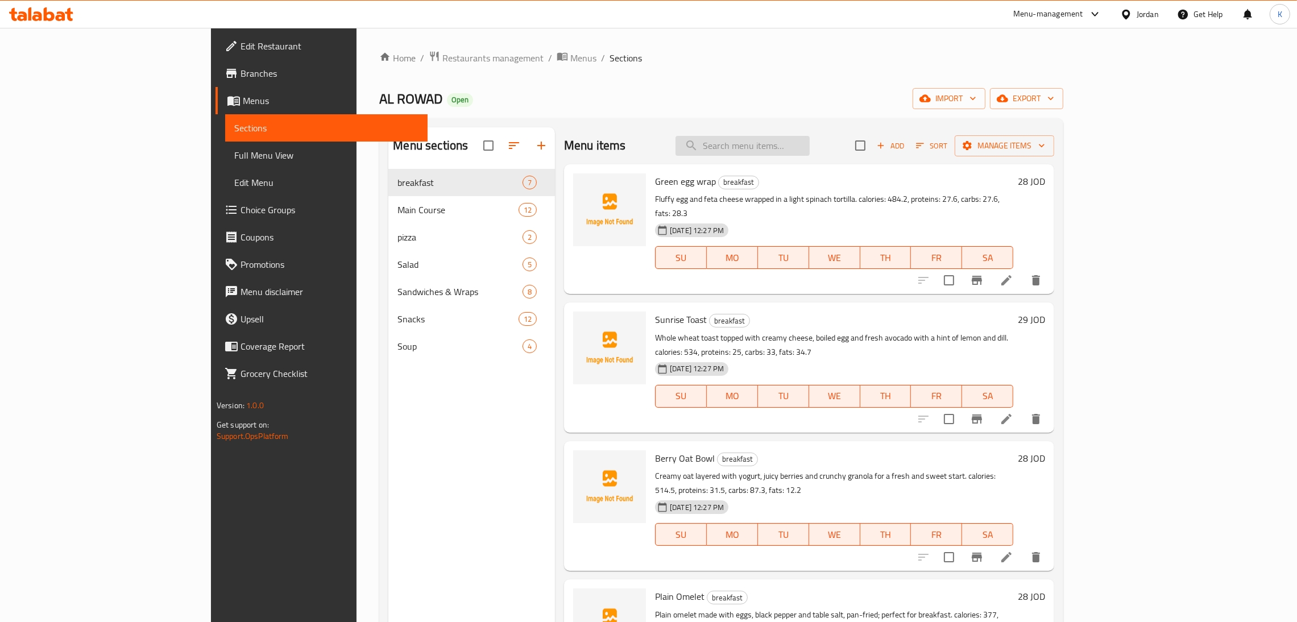
drag, startPoint x: 876, startPoint y: 158, endPoint x: 823, endPoint y: 138, distance: 56.2
click at [823, 138] on div "Menu items Add Sort Manage items" at bounding box center [809, 145] width 490 height 37
click at [810, 138] on input "search" at bounding box center [743, 146] width 134 height 20
type input "r"
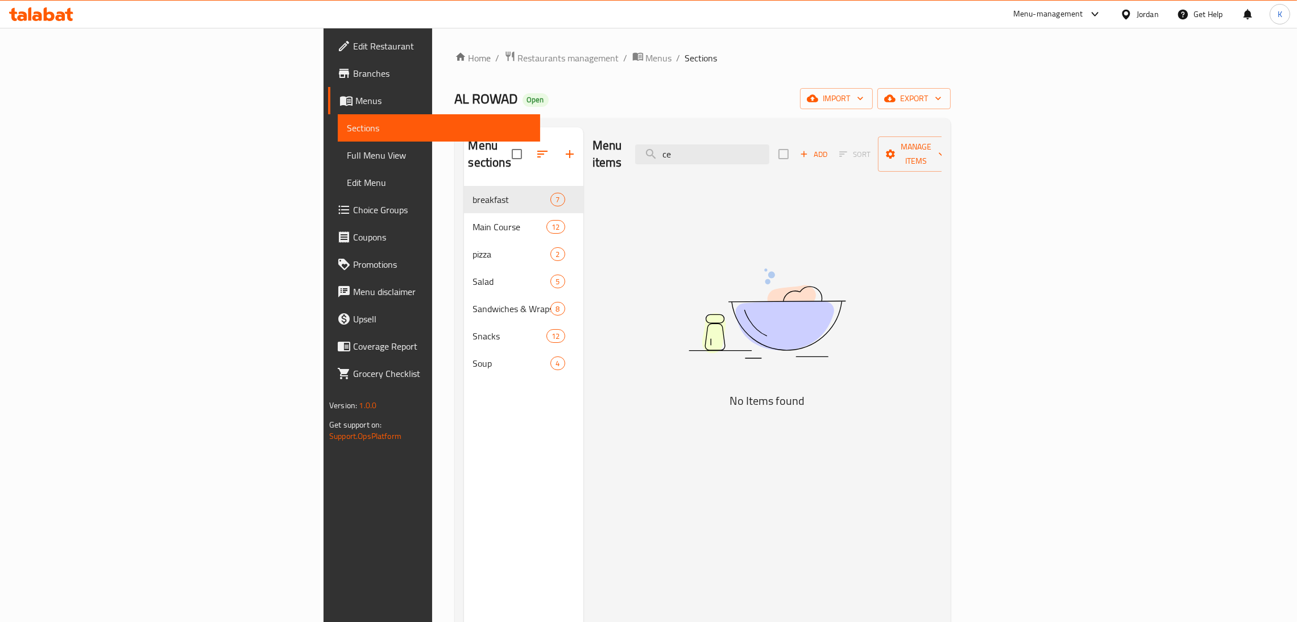
type input "c"
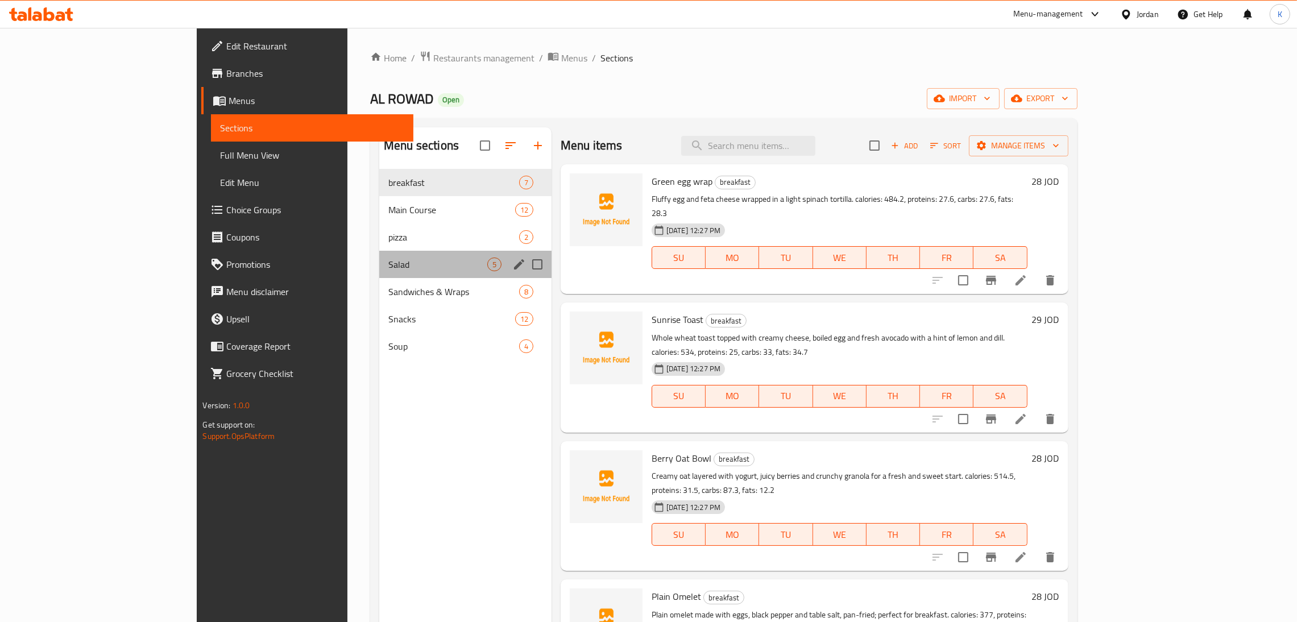
click at [379, 256] on div "Salad 5" at bounding box center [465, 264] width 172 height 27
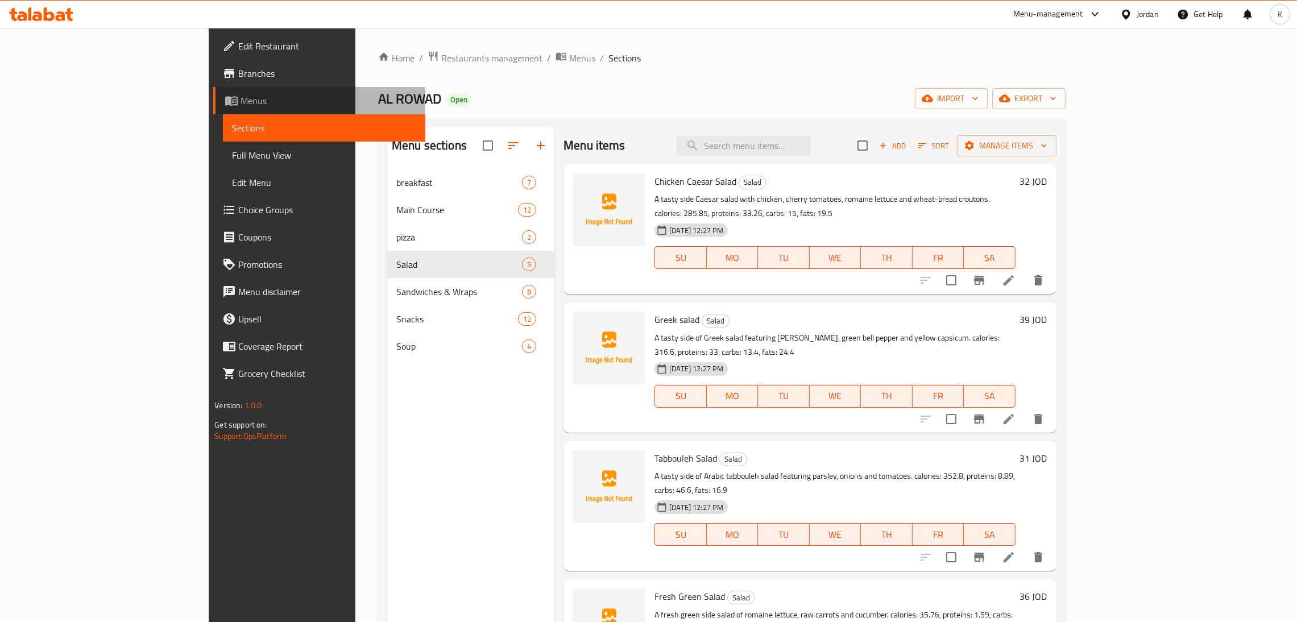
click at [241, 103] on span "Menus" at bounding box center [329, 101] width 176 height 14
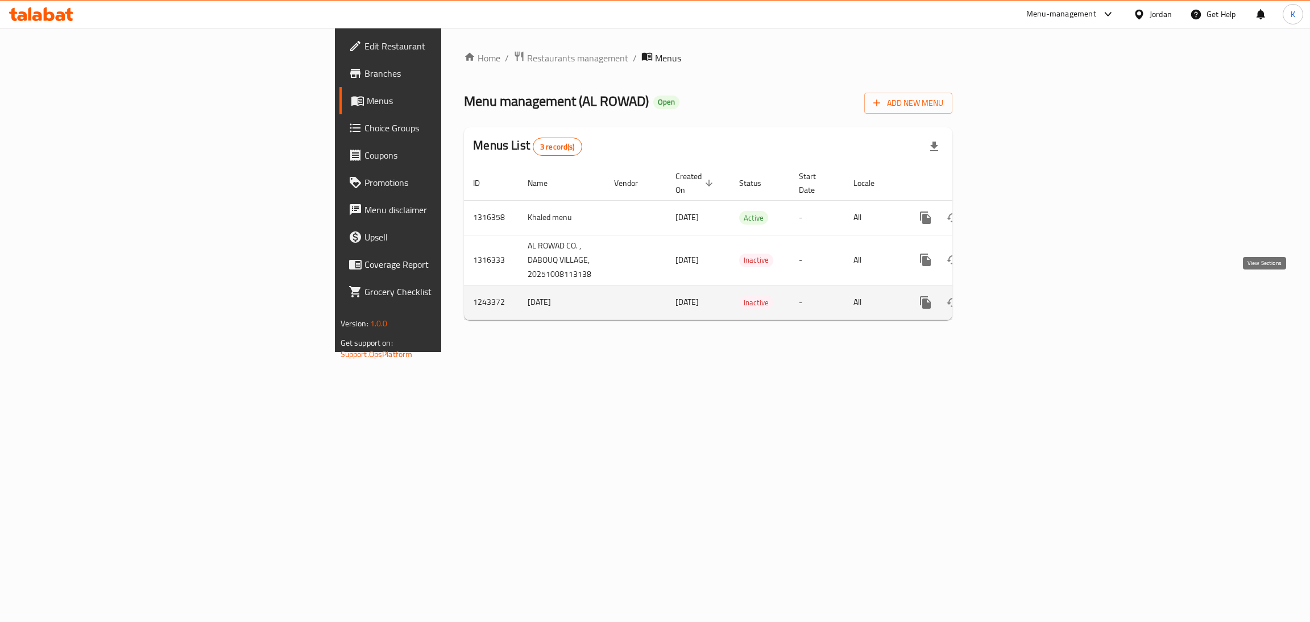
click at [1021, 289] on link "enhanced table" at bounding box center [1007, 302] width 27 height 27
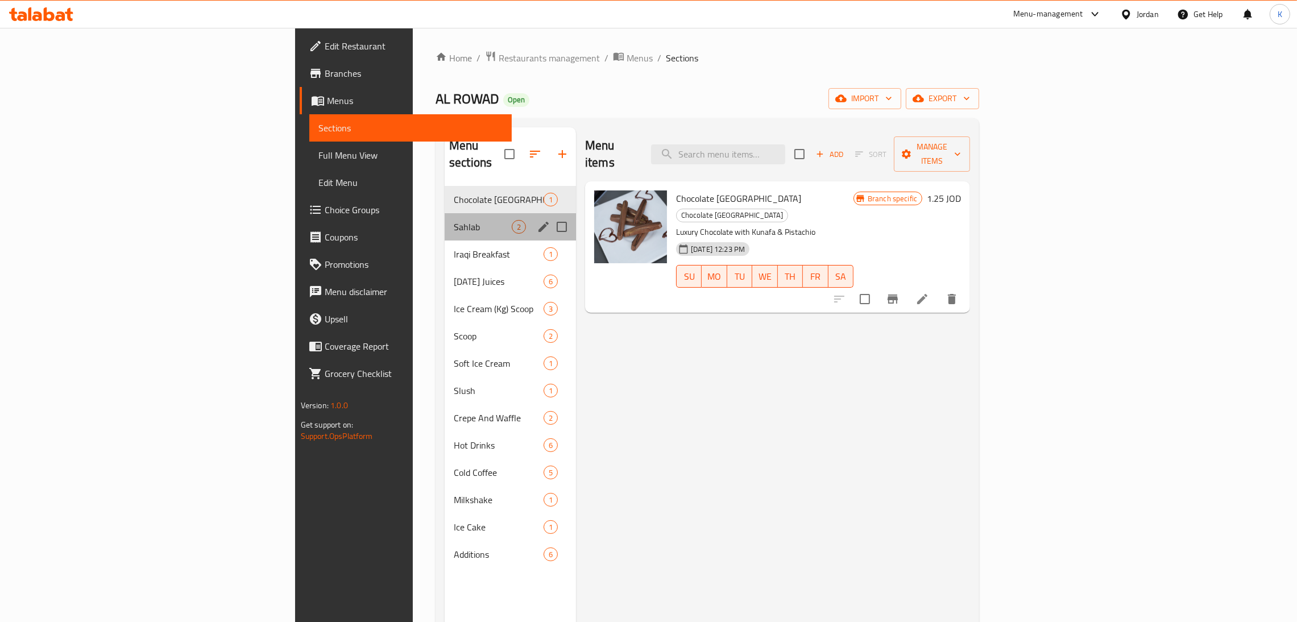
click at [445, 221] on div "Sahlab 2" at bounding box center [510, 226] width 131 height 27
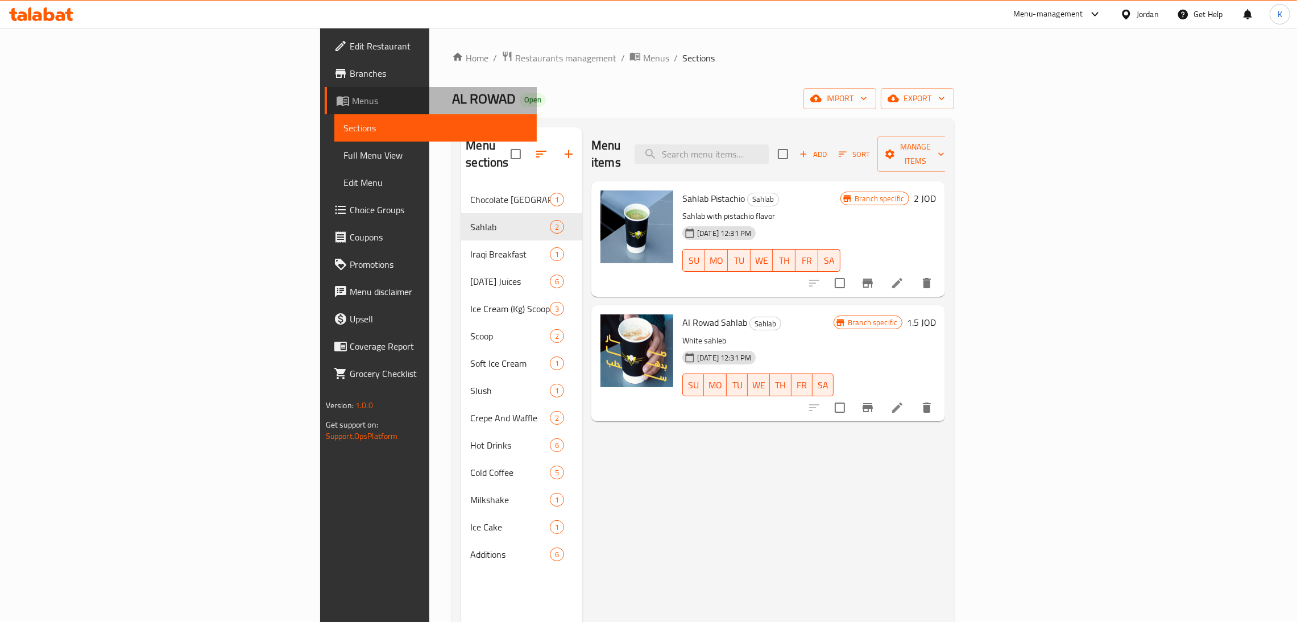
click at [352, 97] on span "Menus" at bounding box center [440, 101] width 176 height 14
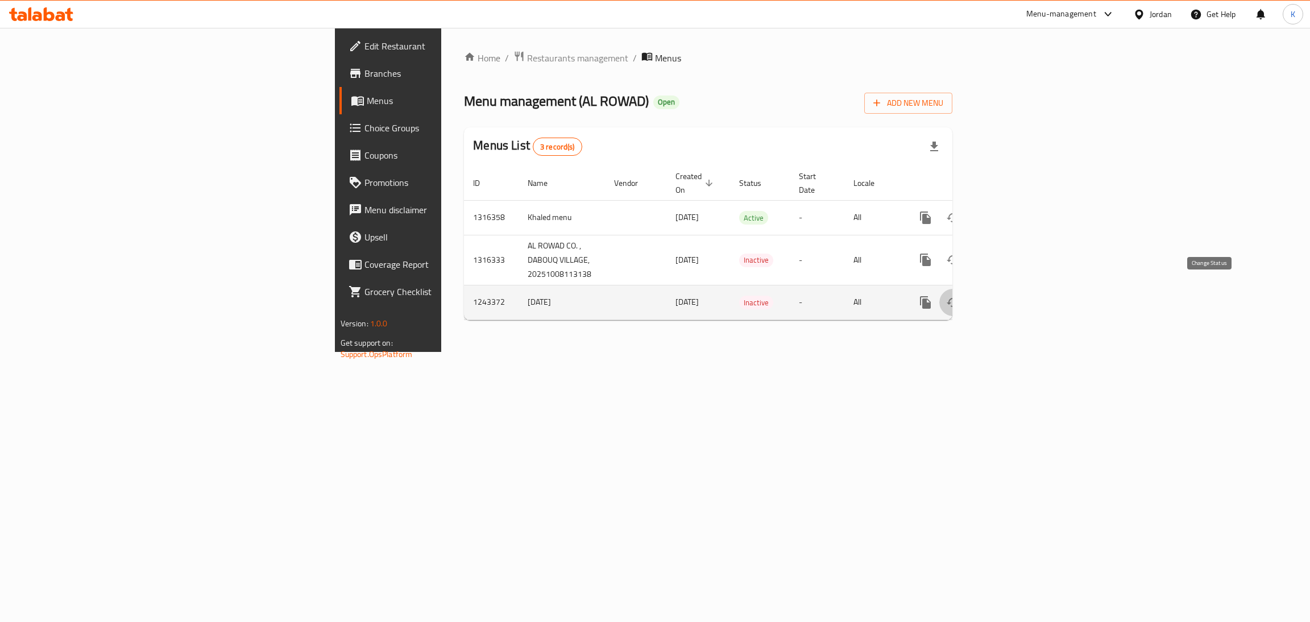
click at [967, 289] on button "enhanced table" at bounding box center [952, 302] width 27 height 27
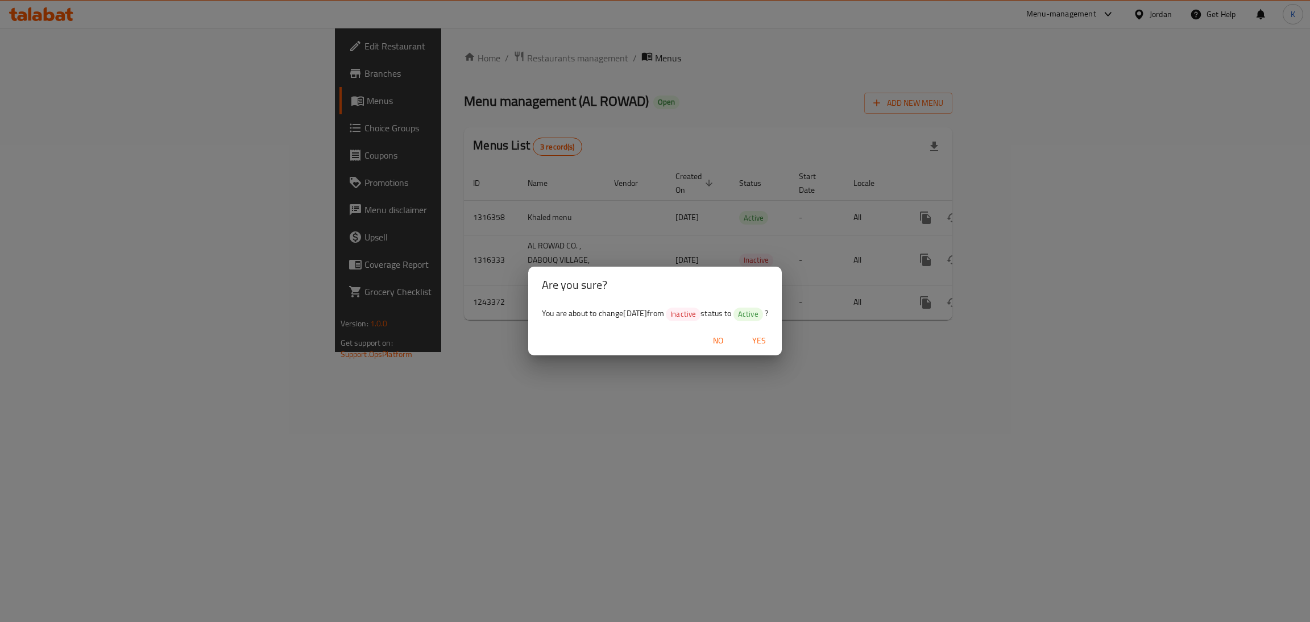
click at [767, 331] on button "Yes" at bounding box center [759, 340] width 36 height 21
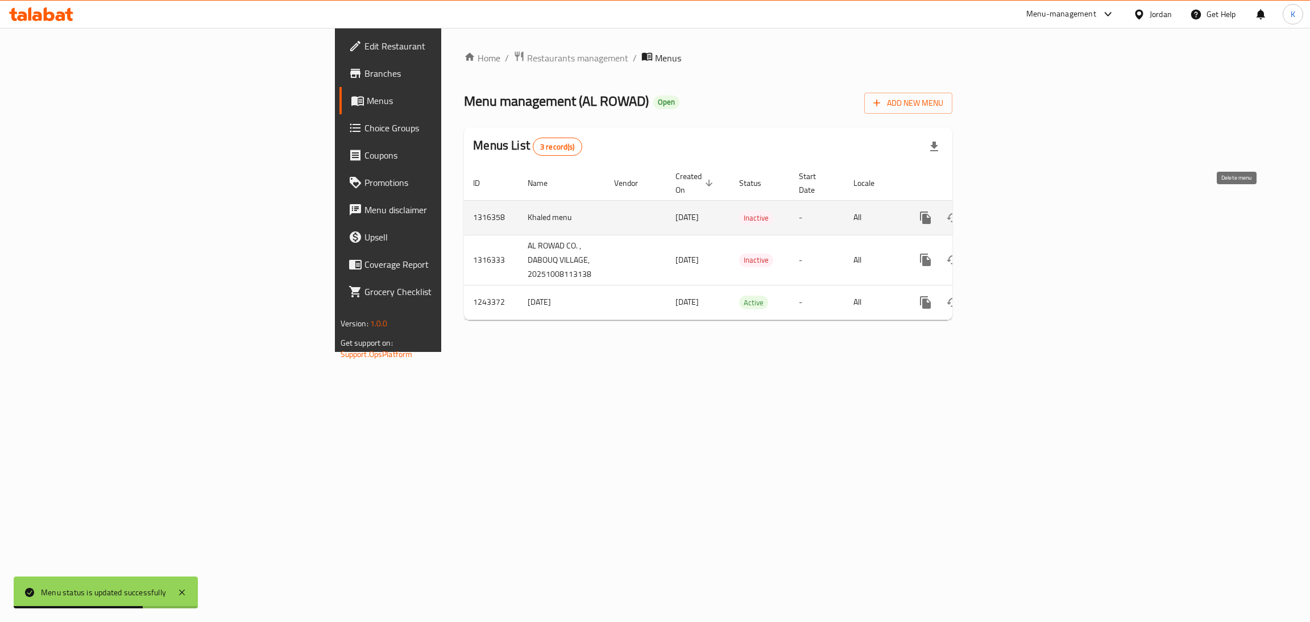
click at [987, 212] on icon "enhanced table" at bounding box center [981, 218] width 14 height 14
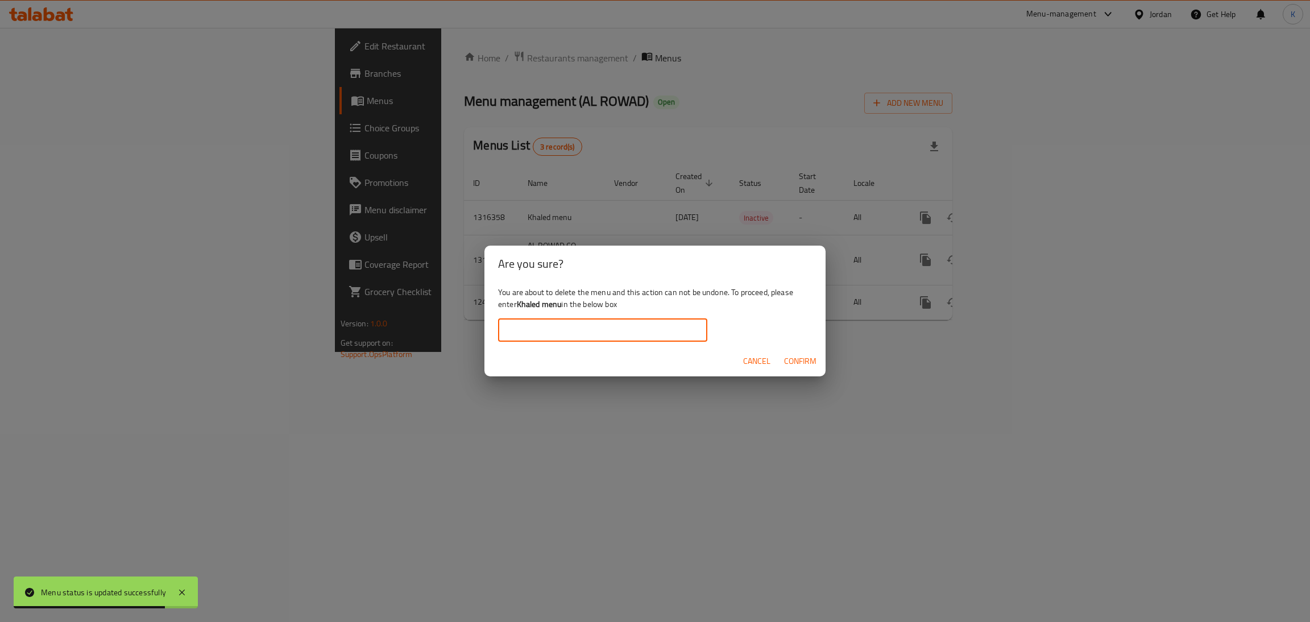
click at [634, 341] on input "text" at bounding box center [602, 330] width 209 height 23
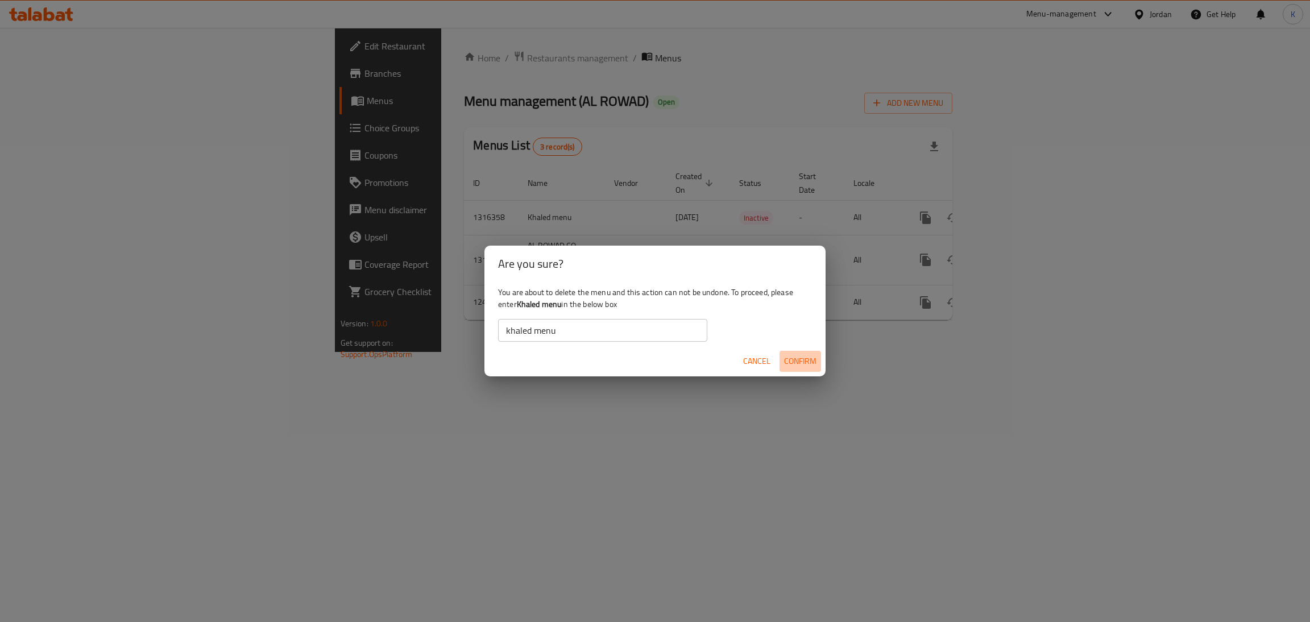
click at [789, 354] on span "Confirm" at bounding box center [800, 361] width 32 height 14
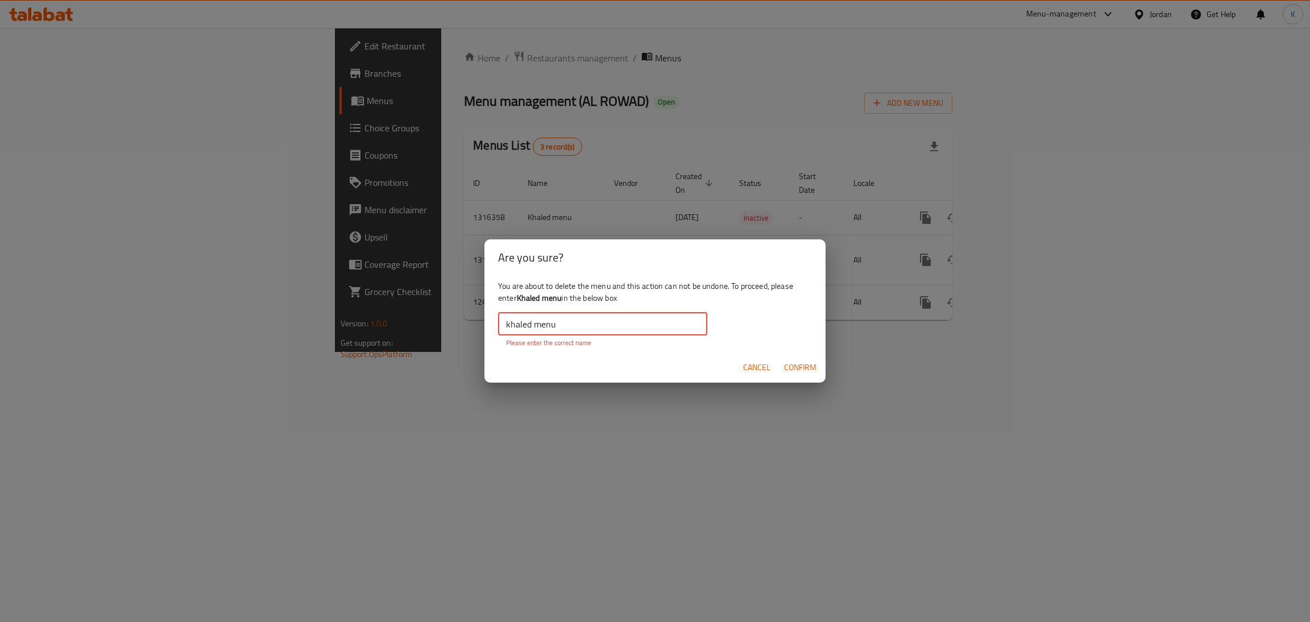
click at [616, 326] on input "khaled menu" at bounding box center [602, 324] width 209 height 23
click at [513, 325] on input "khaled menu" at bounding box center [602, 324] width 209 height 23
copy b "Khaled men"
copy b "Khaled menu"
drag, startPoint x: 517, startPoint y: 301, endPoint x: 562, endPoint y: 301, distance: 44.4
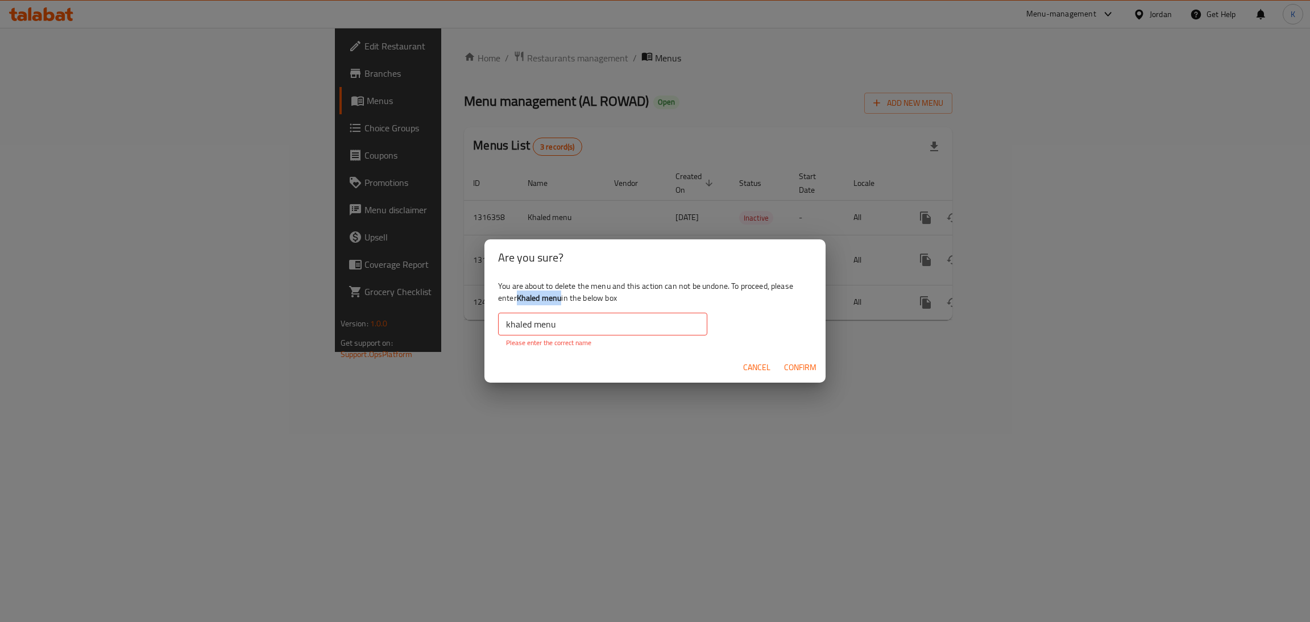
click at [562, 301] on b "Khaled menu" at bounding box center [539, 298] width 45 height 15
click at [565, 313] on input "khaled menu" at bounding box center [602, 324] width 209 height 23
paste input "K"
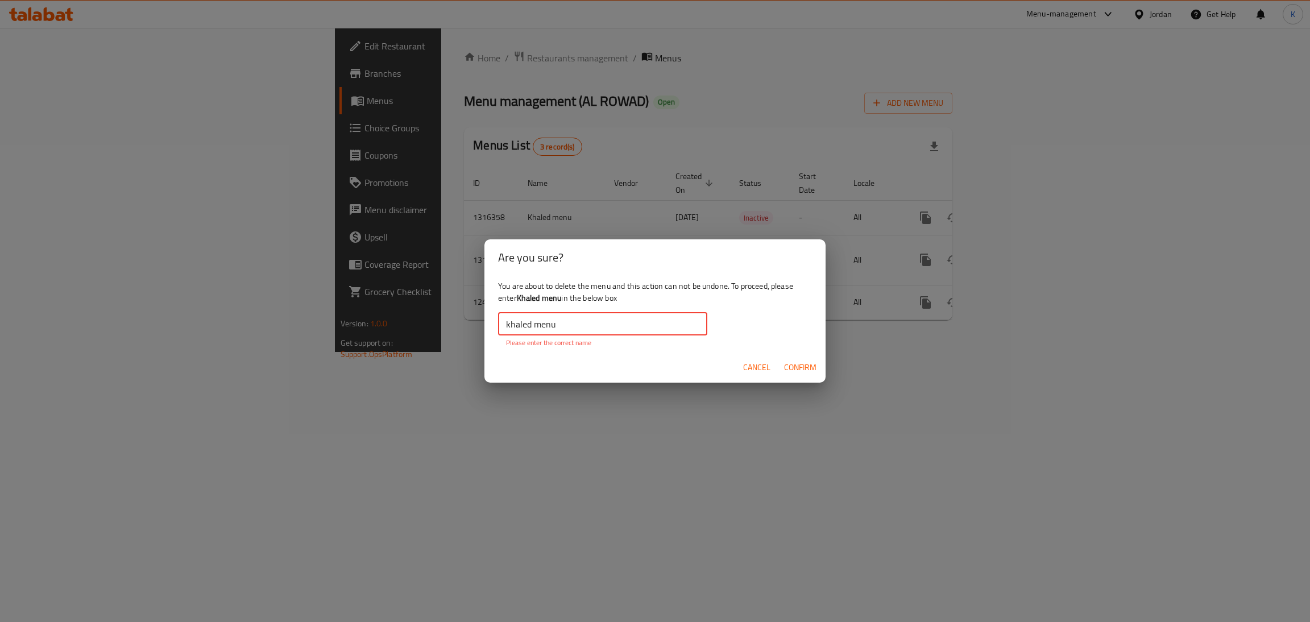
click at [565, 313] on div "You are about to delete the menu and this action can not be undone. To proceed,…" at bounding box center [654, 314] width 341 height 76
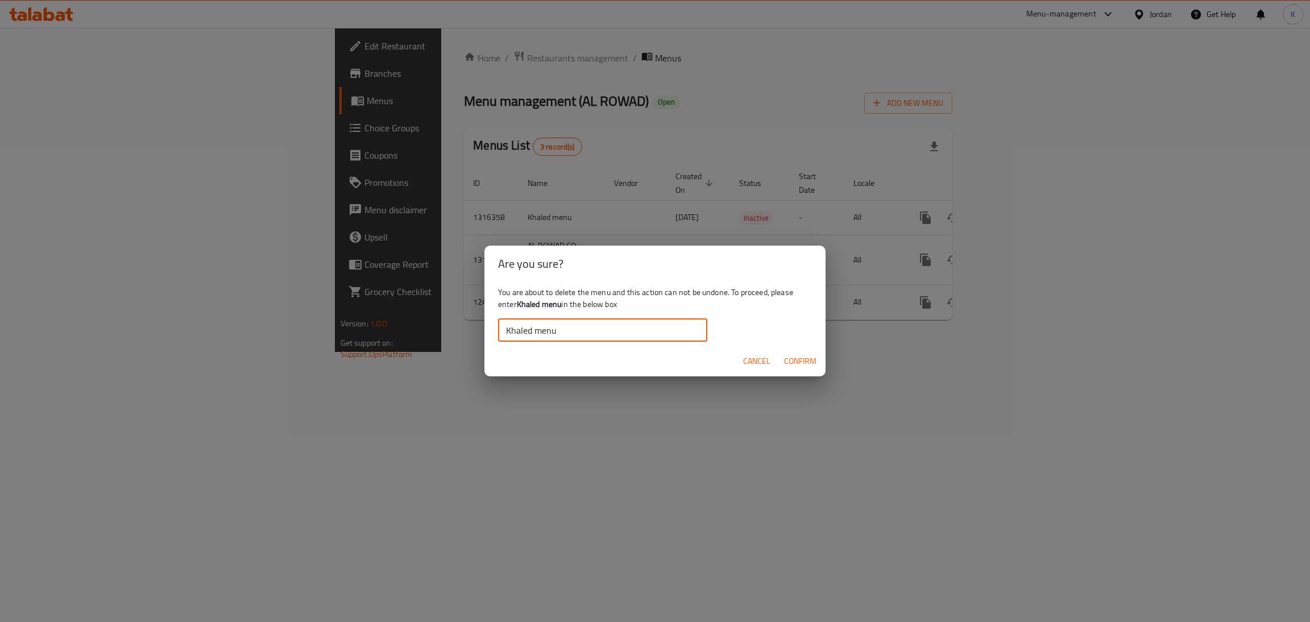
type input "Khaled menu"
click at [789, 360] on span "Confirm" at bounding box center [800, 361] width 32 height 14
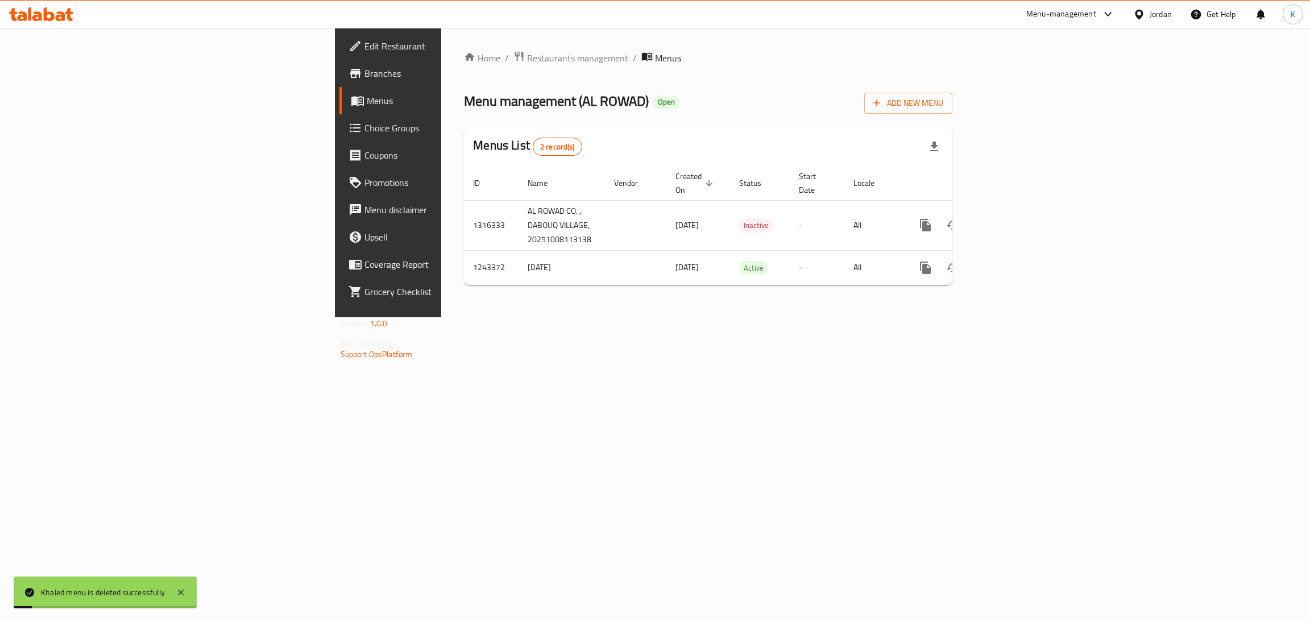
click at [594, 317] on div "Home / Restaurants management / Menus Menu management ( AL ROWAD ) Open Add New…" at bounding box center [708, 172] width 534 height 289
click at [40, 12] on icon at bounding box center [41, 14] width 64 height 14
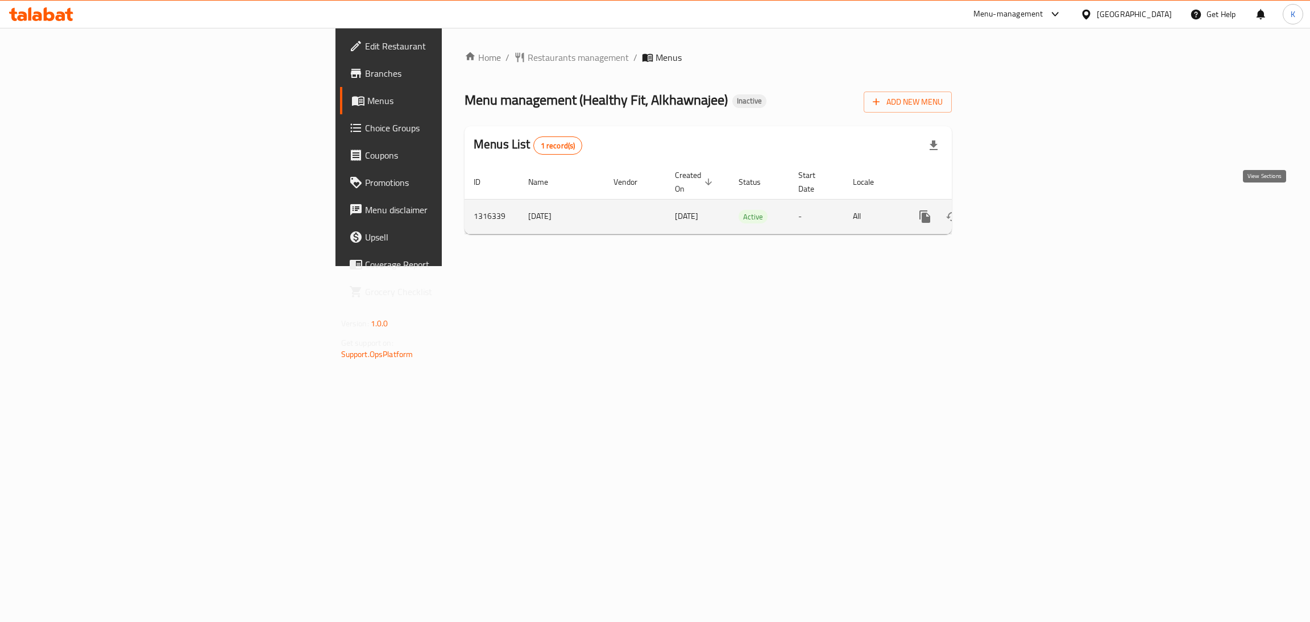
click at [1014, 210] on icon "enhanced table" at bounding box center [1007, 217] width 14 height 14
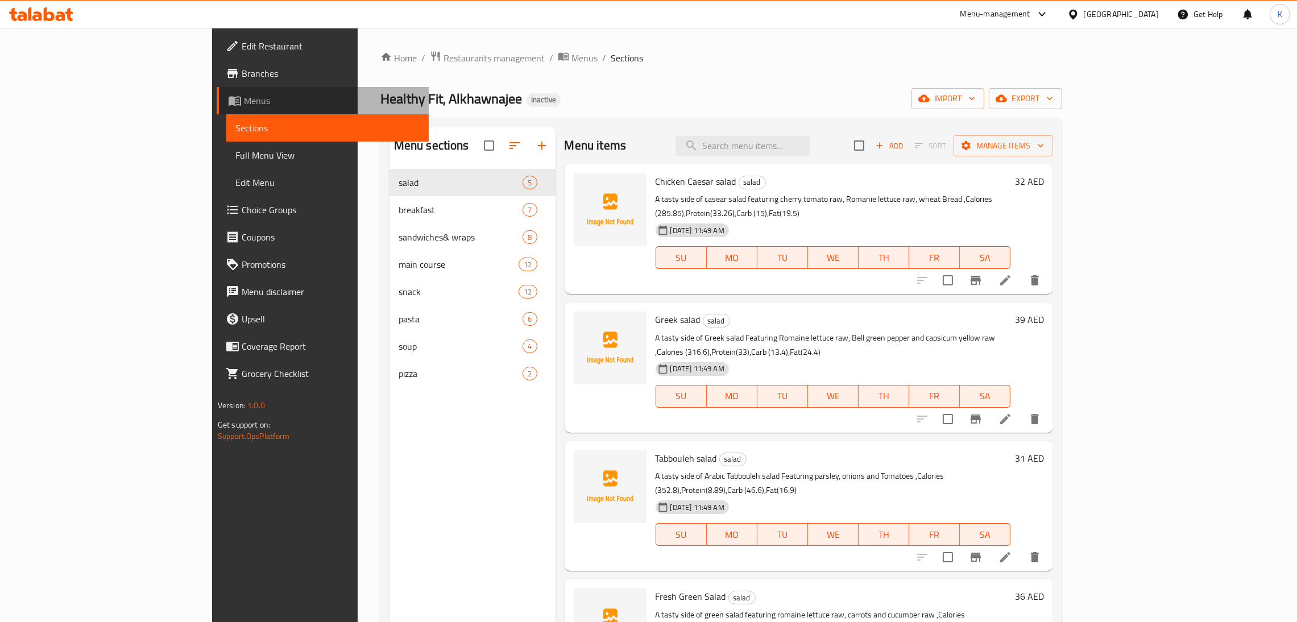
click at [217, 112] on link "Menus" at bounding box center [323, 100] width 212 height 27
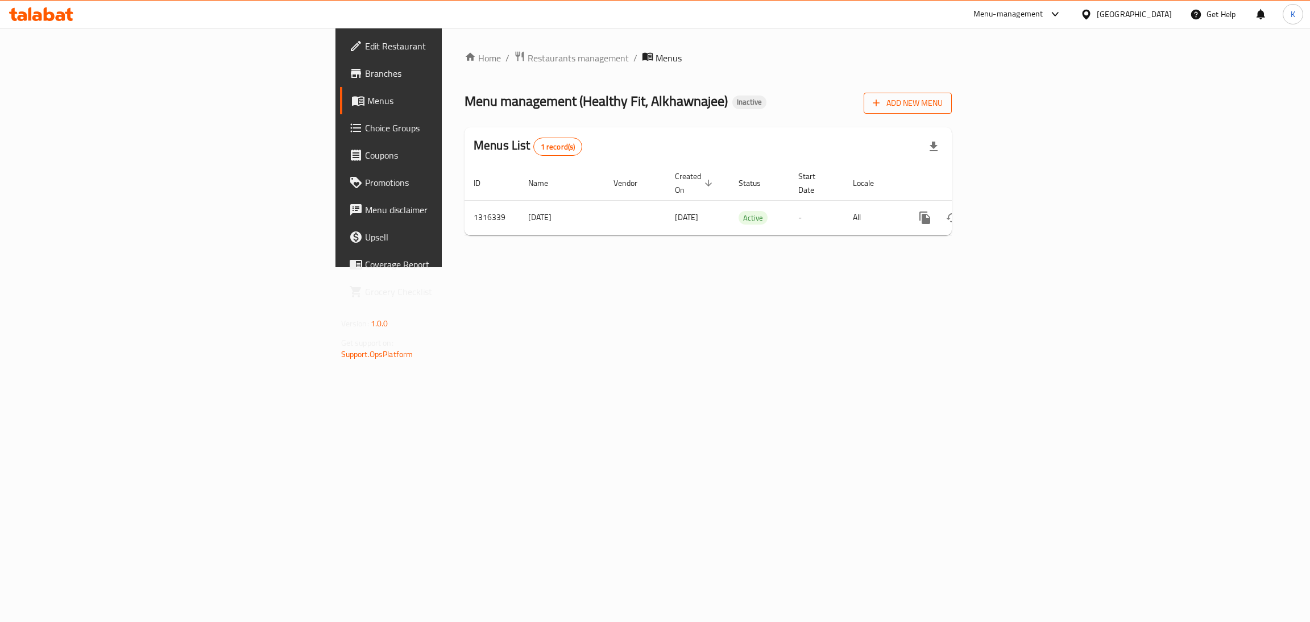
click at [943, 105] on span "Add New Menu" at bounding box center [908, 103] width 70 height 14
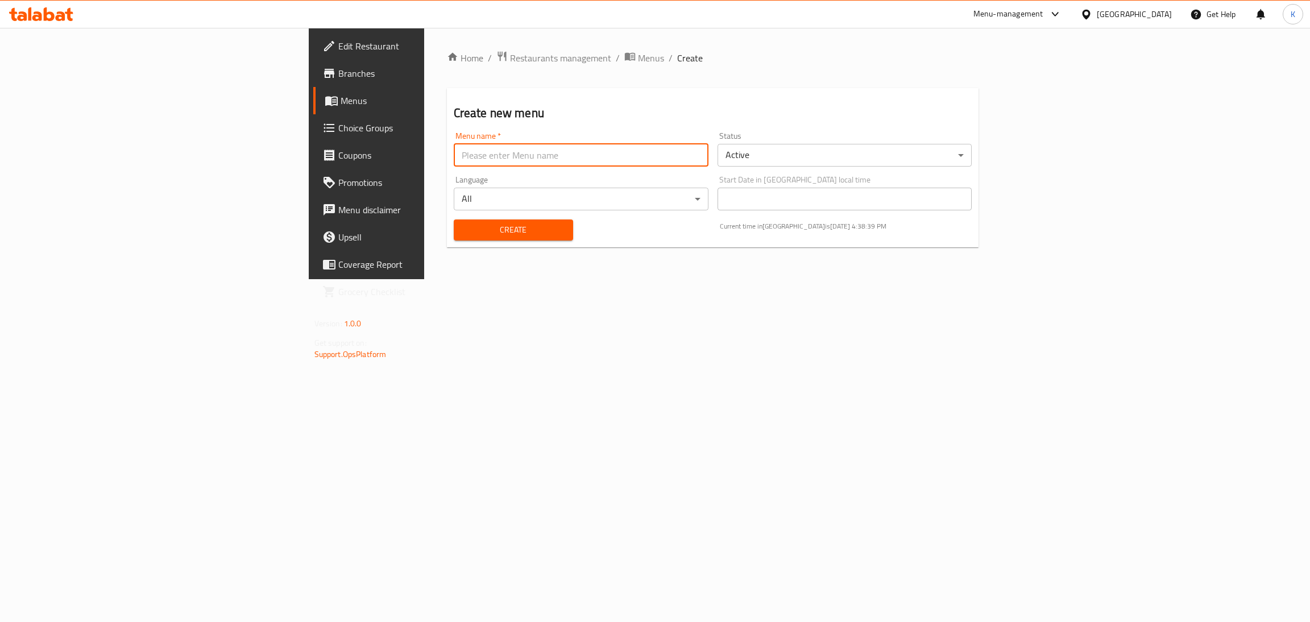
click at [491, 161] on input "text" at bounding box center [581, 155] width 255 height 23
click at [454, 160] on input "text" at bounding box center [581, 155] width 255 height 23
type input "Khaled menu"
click at [463, 235] on span "Create" at bounding box center [513, 230] width 101 height 14
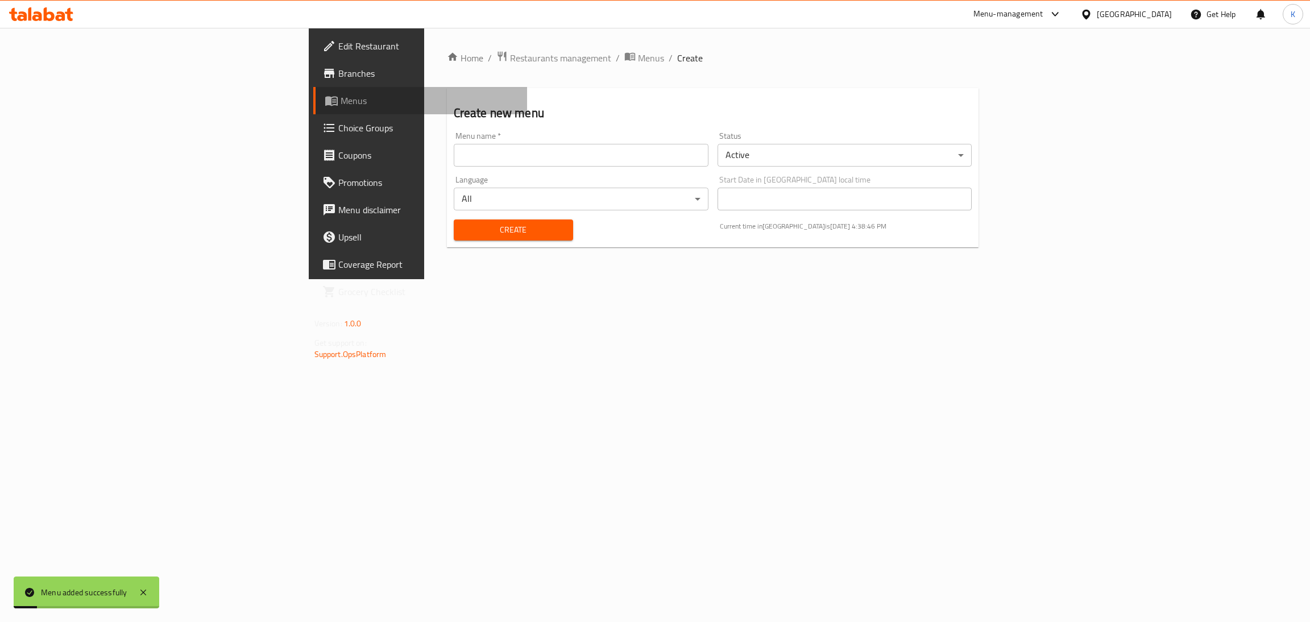
click at [341, 94] on span "Menus" at bounding box center [430, 101] width 178 height 14
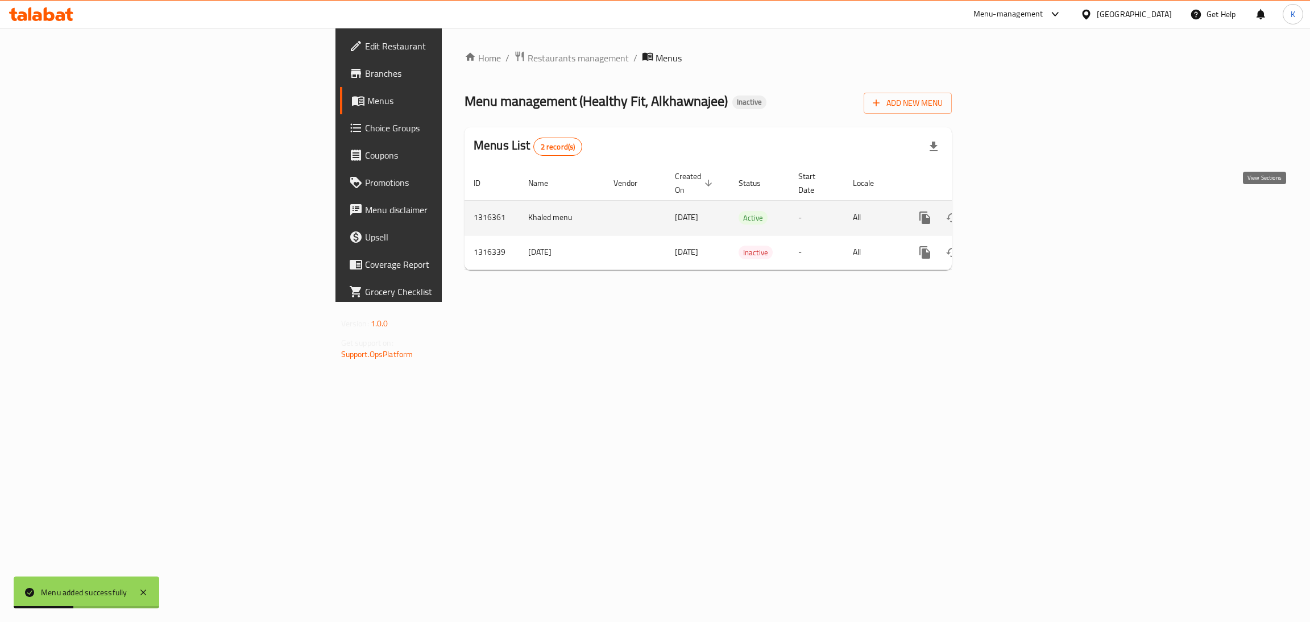
click at [1021, 209] on link "enhanced table" at bounding box center [1006, 217] width 27 height 27
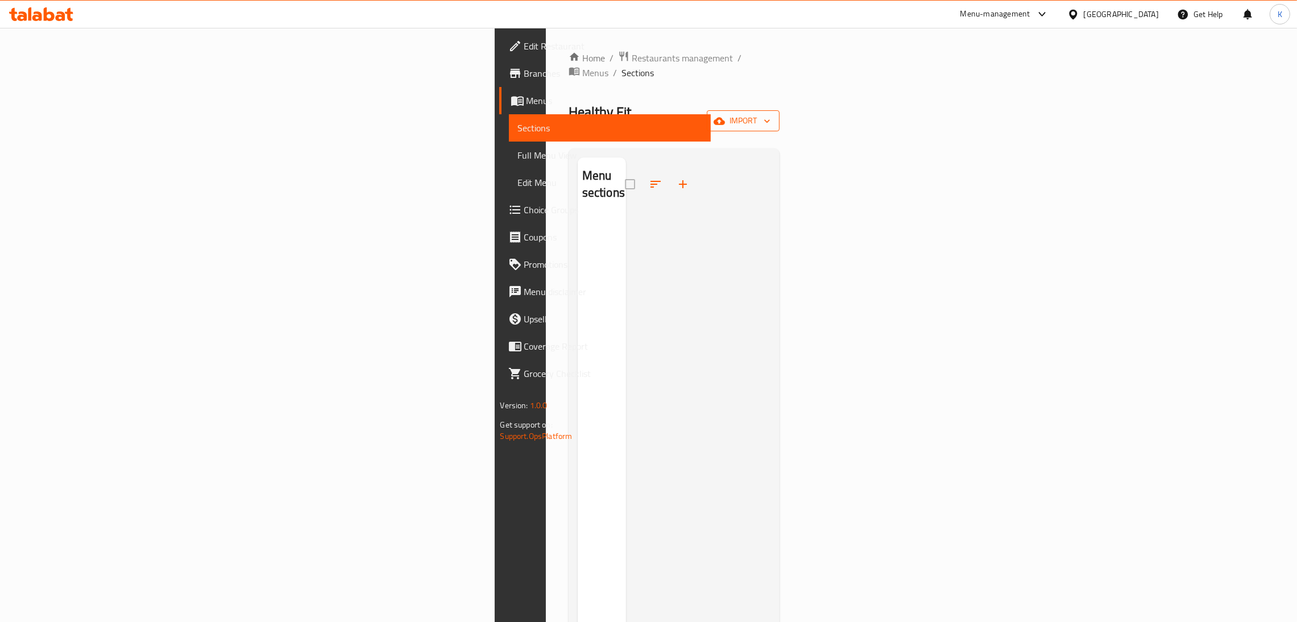
click at [771, 114] on span "import" at bounding box center [743, 121] width 55 height 14
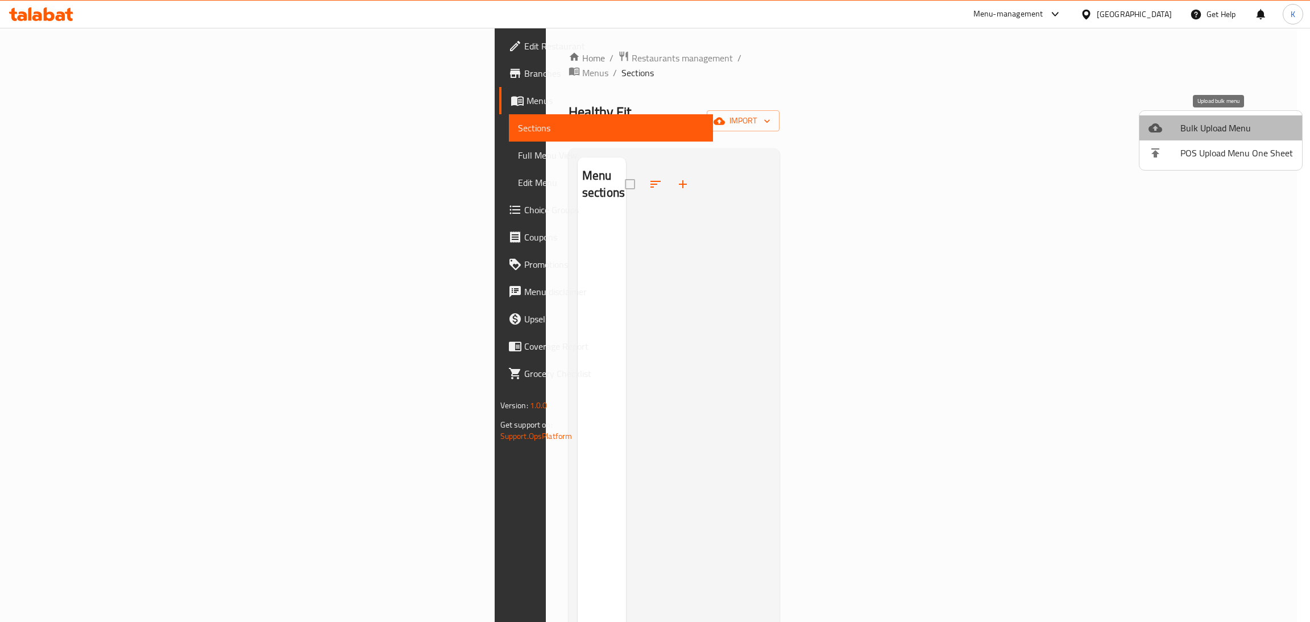
click at [1254, 121] on span "Bulk Upload Menu" at bounding box center [1236, 128] width 113 height 14
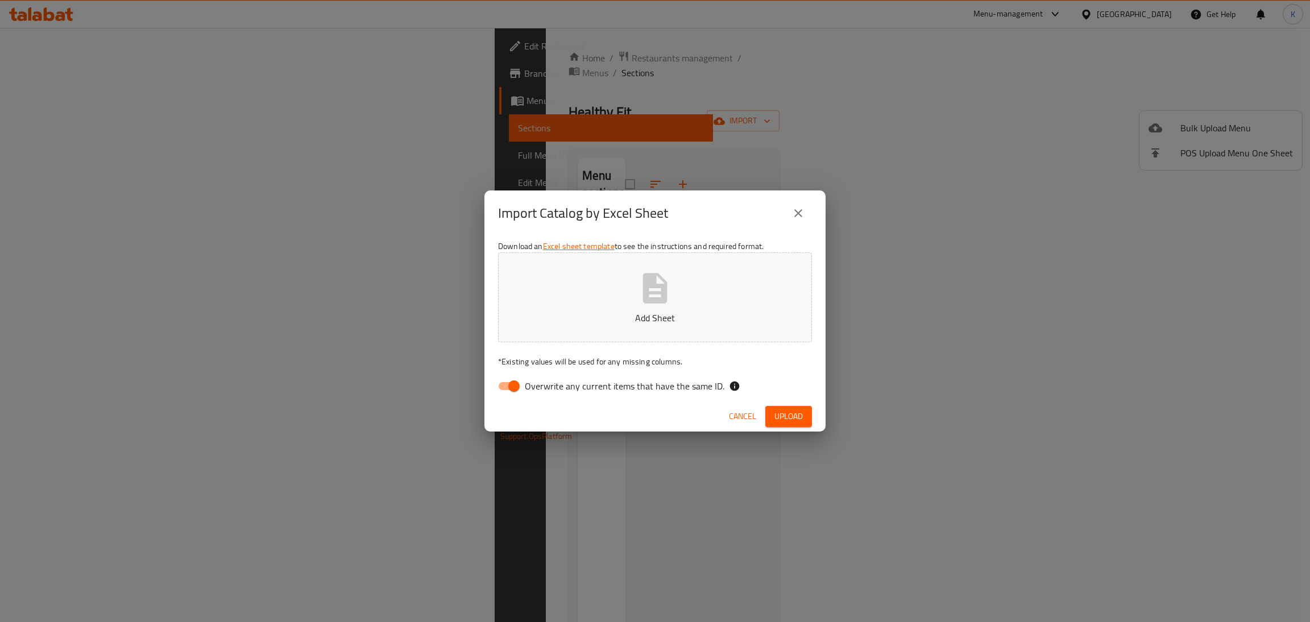
click at [651, 390] on span "Overwrite any current items that have the same ID." at bounding box center [625, 386] width 200 height 14
click at [546, 390] on input "Overwrite any current items that have the same ID." at bounding box center [514, 386] width 65 height 22
checkbox input "false"
click at [792, 415] on span "Upload" at bounding box center [788, 416] width 28 height 14
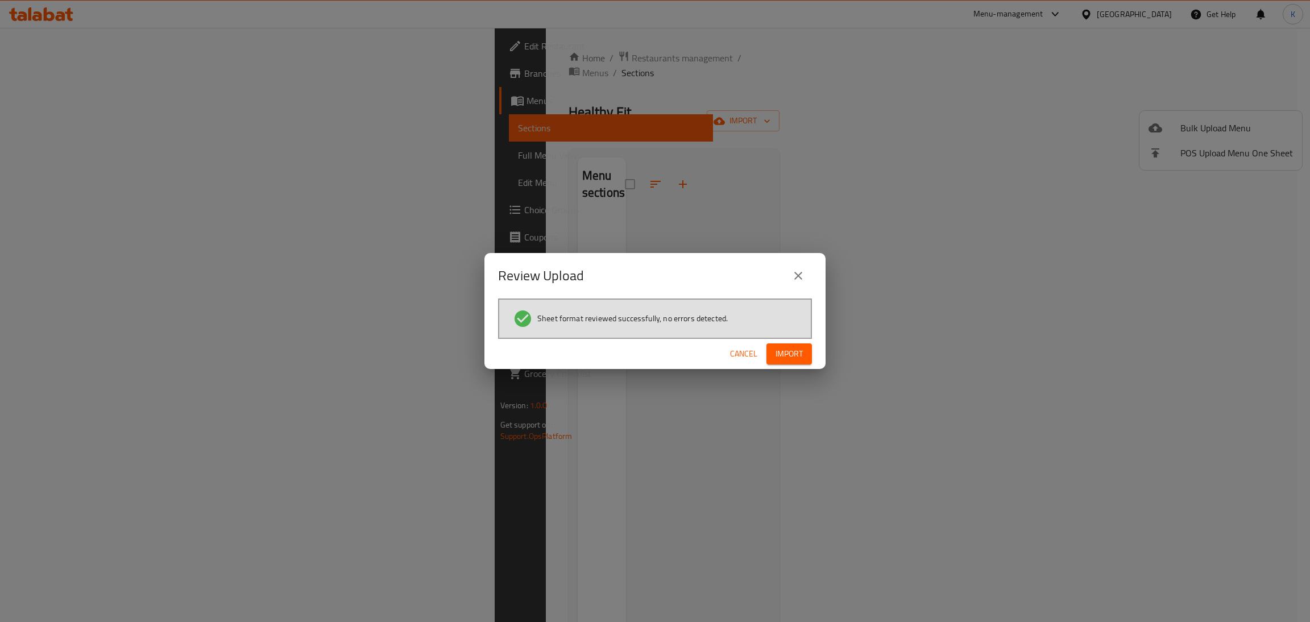
click at [777, 351] on span "Import" at bounding box center [789, 354] width 27 height 14
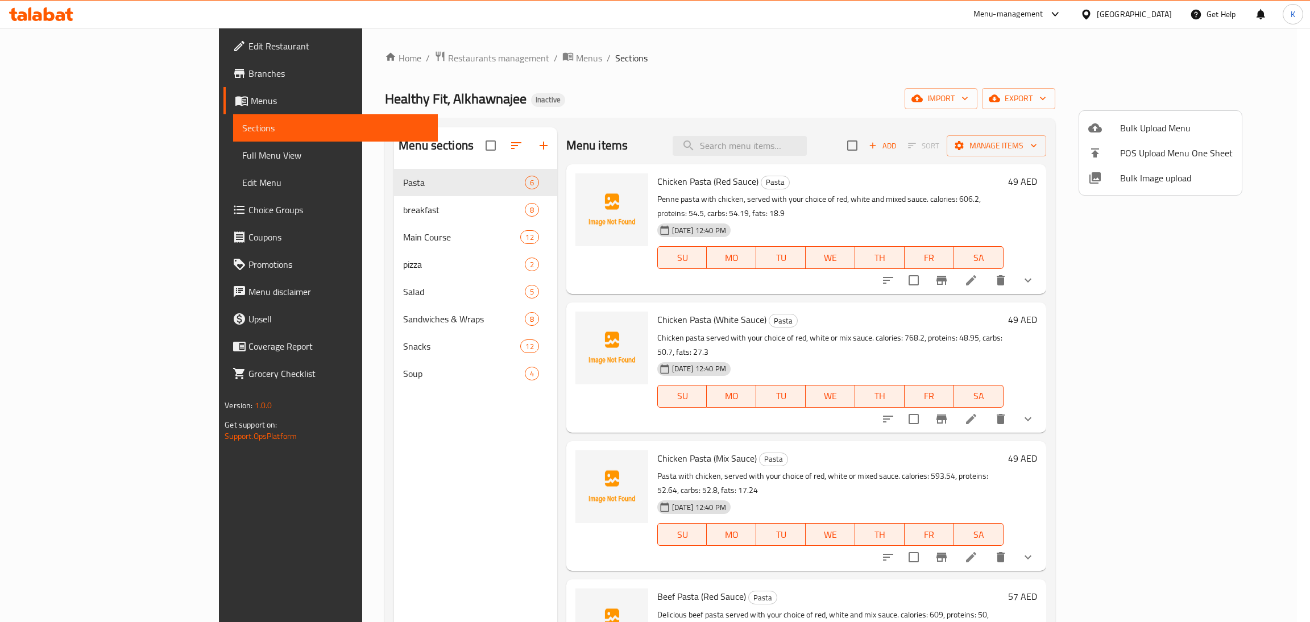
click at [64, 107] on div at bounding box center [655, 311] width 1310 height 622
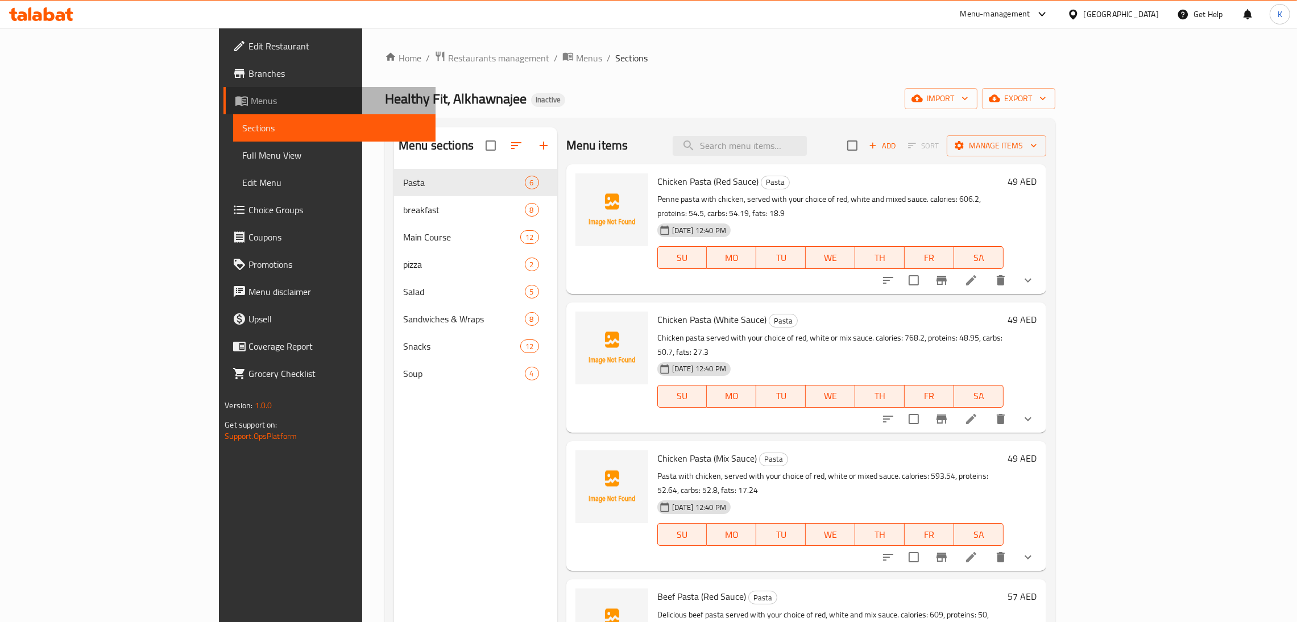
click at [251, 107] on span "Menus" at bounding box center [339, 101] width 176 height 14
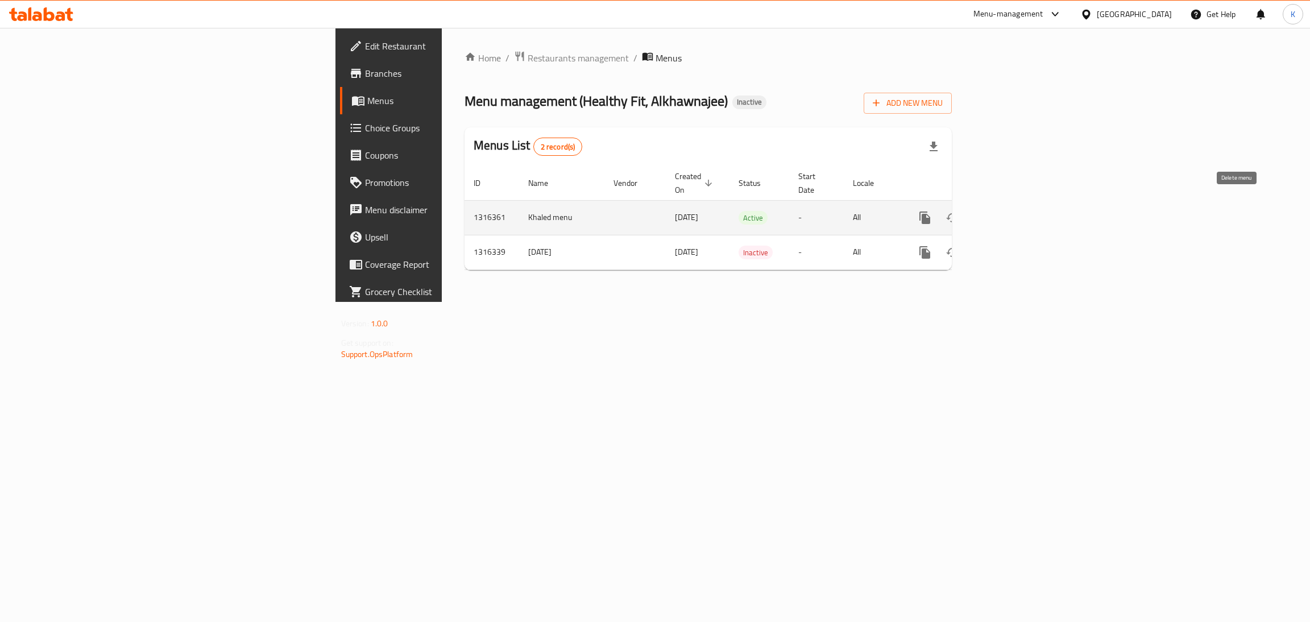
drag, startPoint x: 1249, startPoint y: 203, endPoint x: 1238, endPoint y: 203, distance: 11.4
click at [993, 204] on button "enhanced table" at bounding box center [979, 217] width 27 height 27
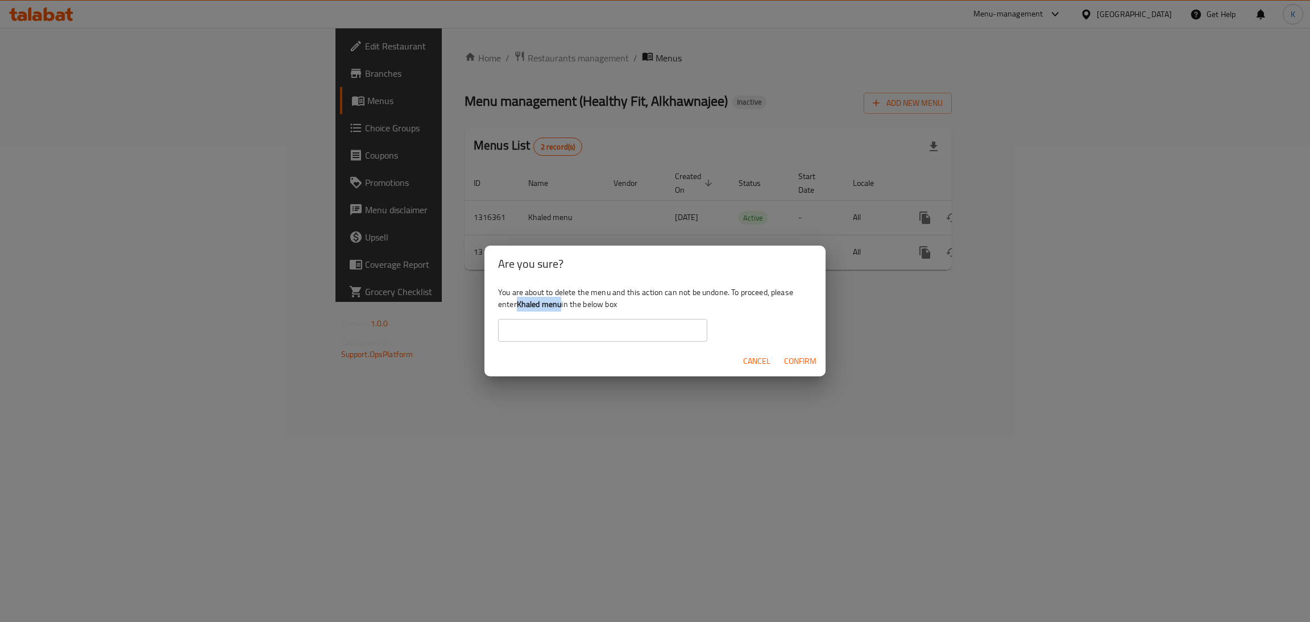
drag, startPoint x: 520, startPoint y: 304, endPoint x: 562, endPoint y: 310, distance: 43.1
click at [562, 310] on div "You are about to delete the menu and this action can not be undone. To proceed,…" at bounding box center [654, 314] width 341 height 64
copy b "Khaled menu"
click at [568, 327] on input "text" at bounding box center [602, 330] width 209 height 23
paste input "Khaled menu"
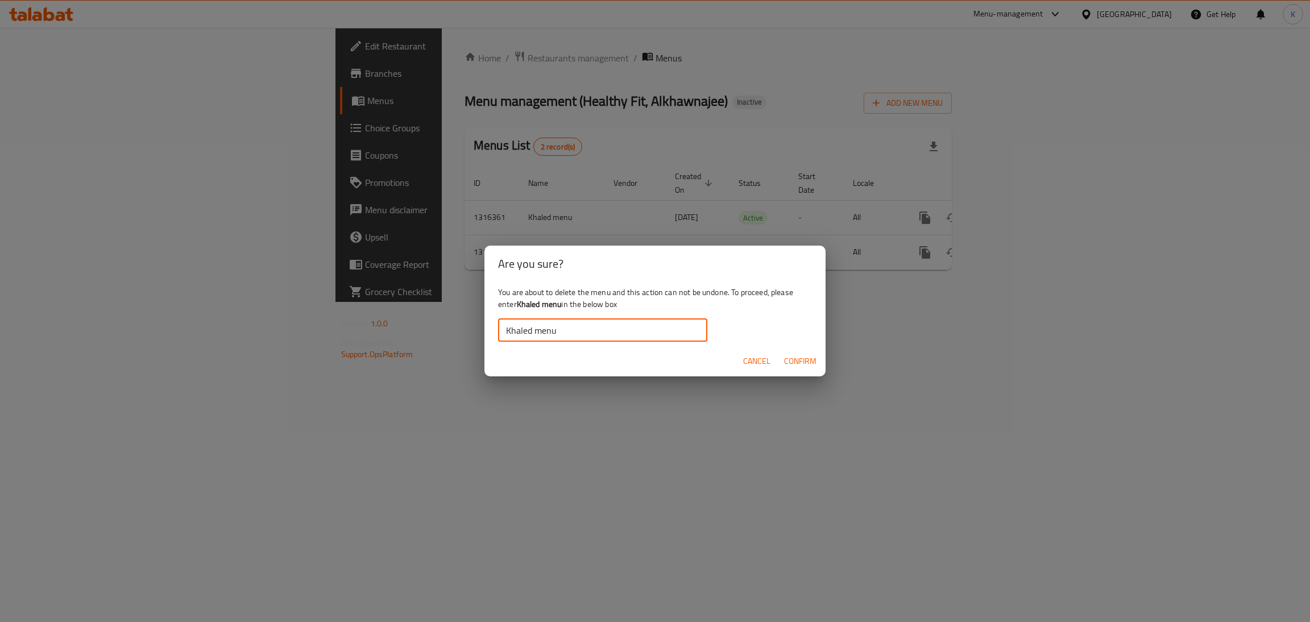
type input "Khaled menu"
click at [810, 355] on span "Confirm" at bounding box center [800, 361] width 32 height 14
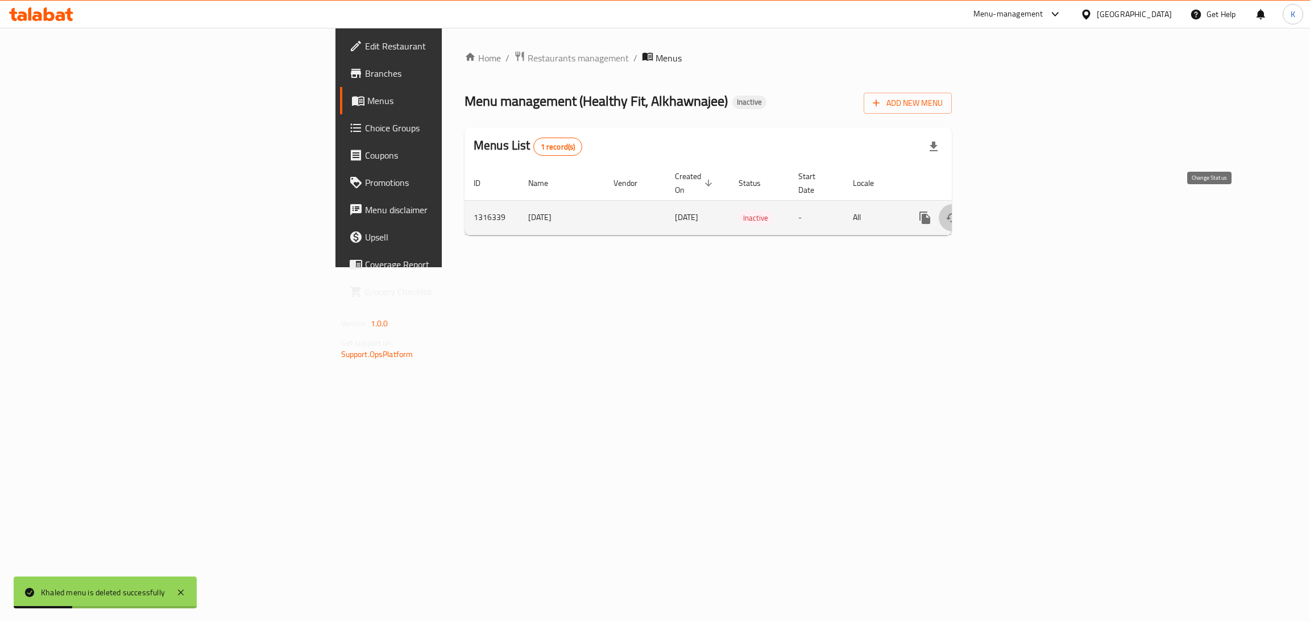
click at [966, 204] on button "enhanced table" at bounding box center [952, 217] width 27 height 27
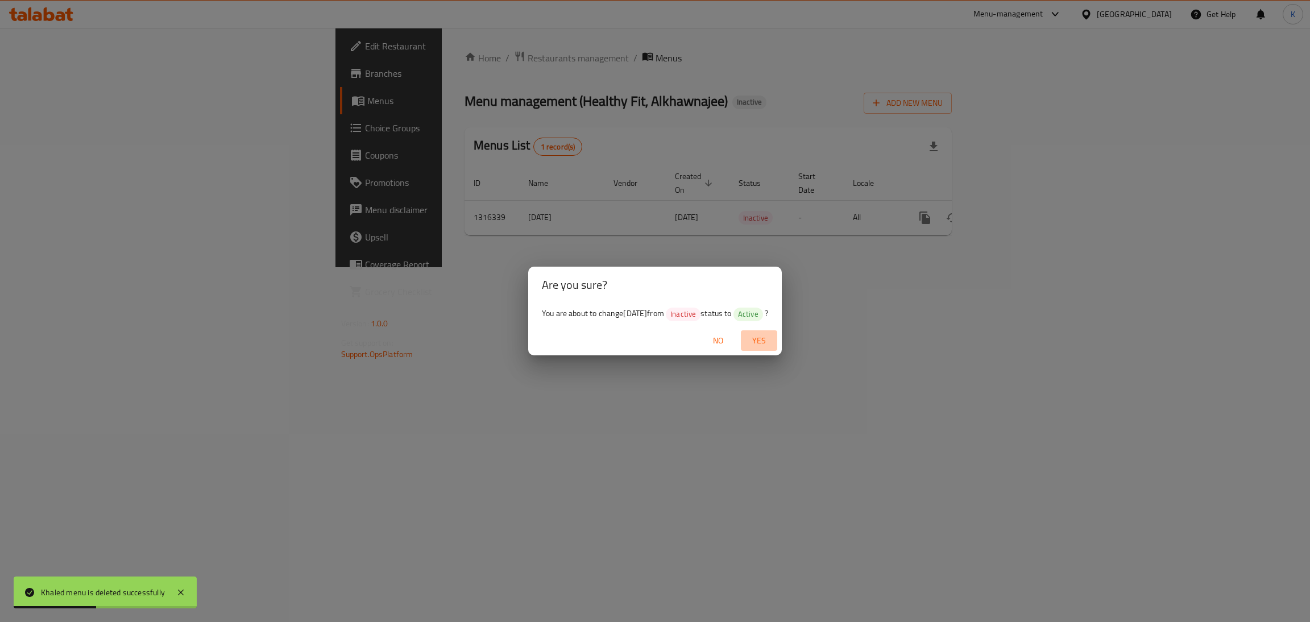
click at [773, 338] on span "Yes" at bounding box center [758, 341] width 27 height 14
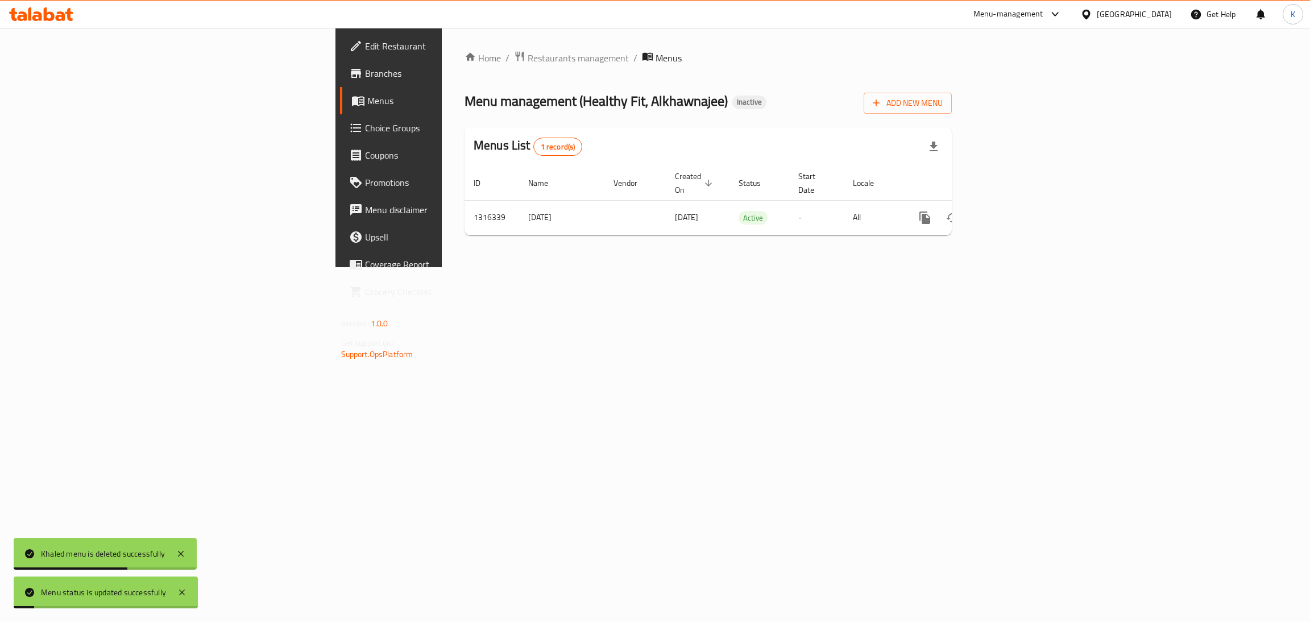
click at [724, 267] on div "Home / Restaurants management / Menus Menu management ( Healthy Fit, Alkhawnaje…" at bounding box center [708, 147] width 533 height 239
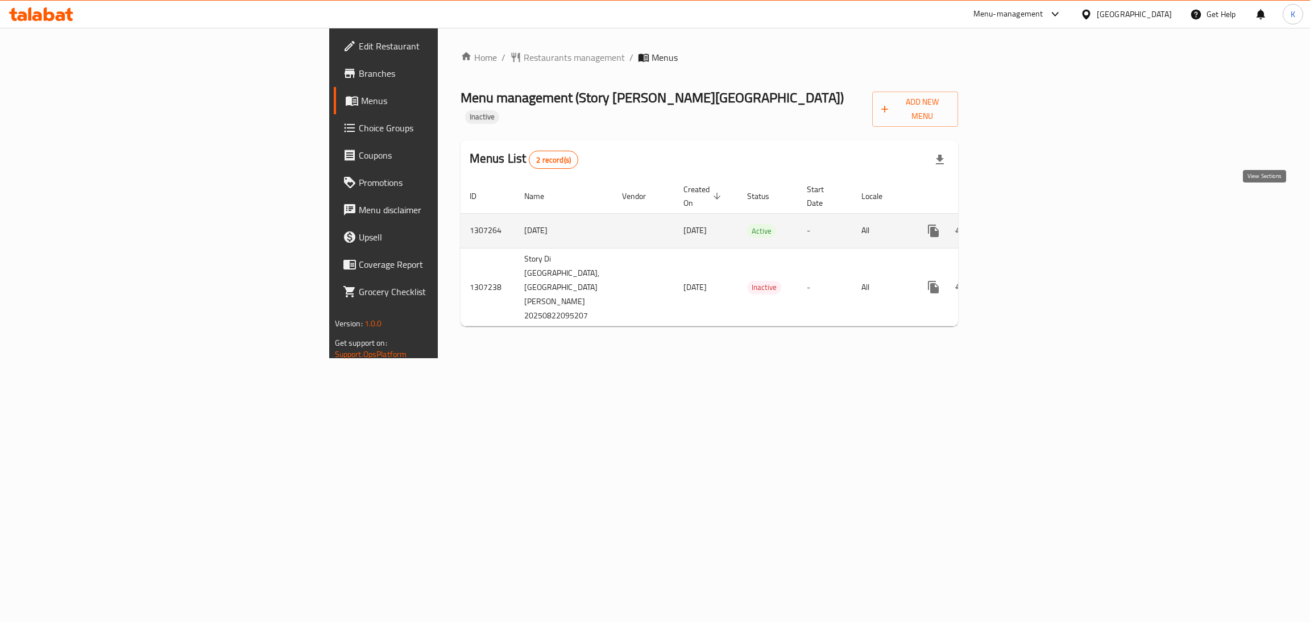
click at [1022, 224] on icon "enhanced table" at bounding box center [1016, 231] width 14 height 14
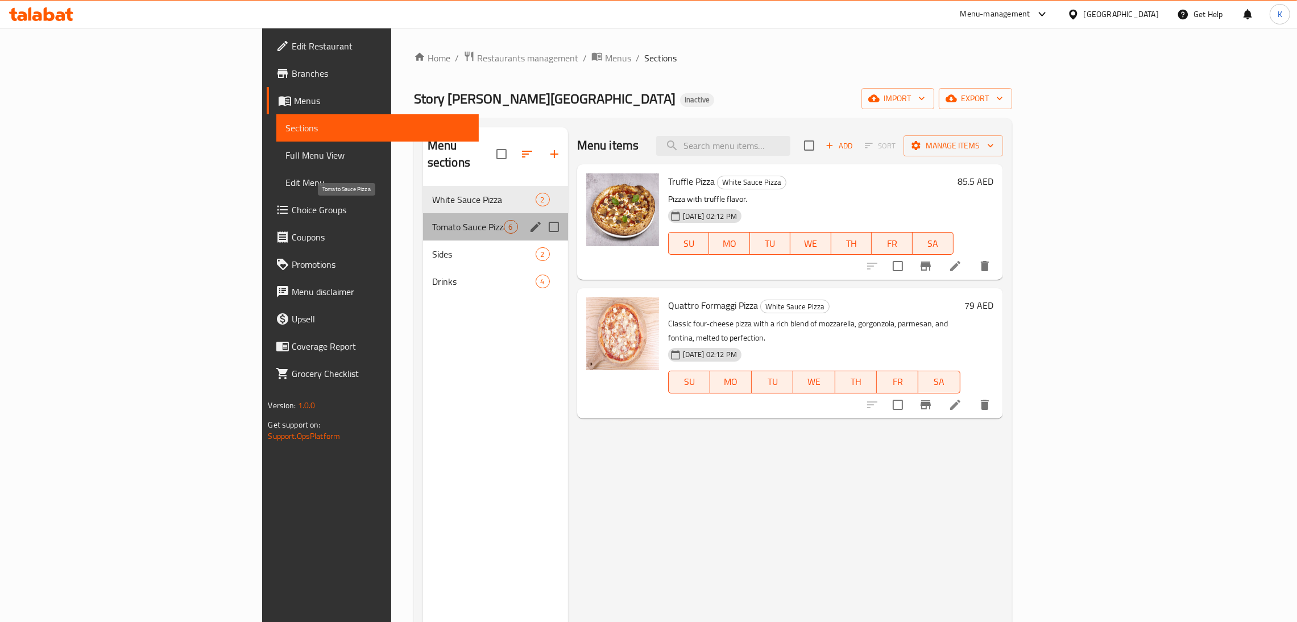
click at [432, 220] on span "Tomato Sauce Pizza" at bounding box center [468, 227] width 72 height 14
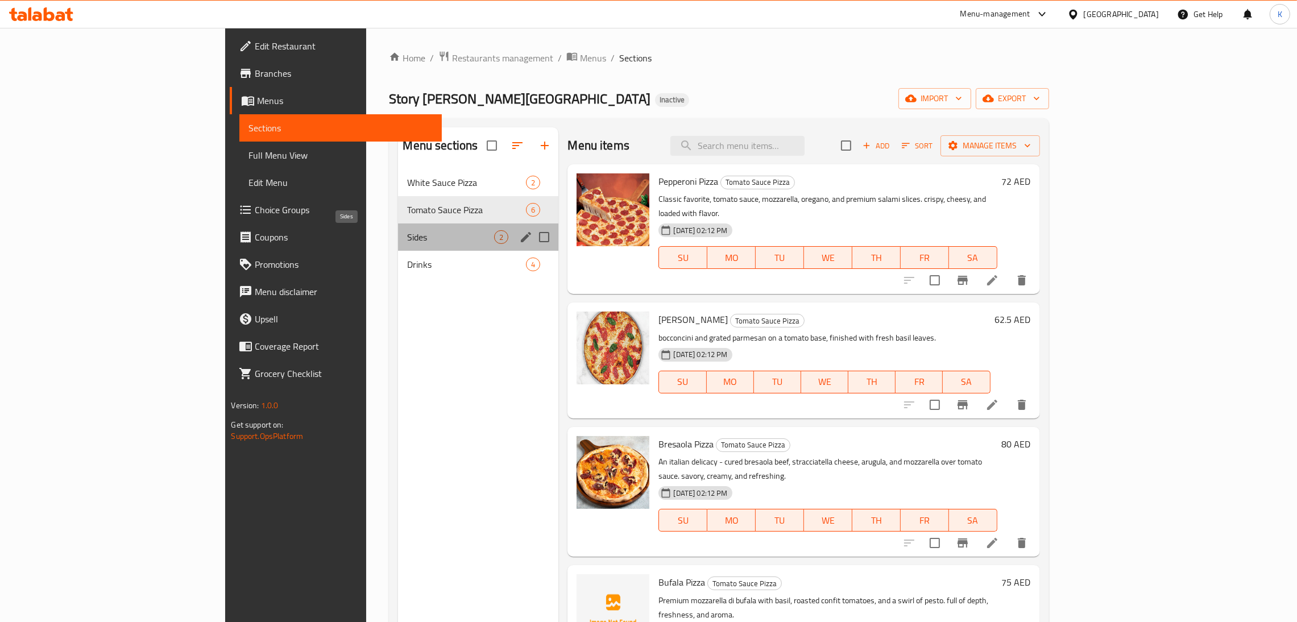
click at [407, 243] on span "Sides" at bounding box center [450, 237] width 87 height 14
